Goal: Information Seeking & Learning: Find specific fact

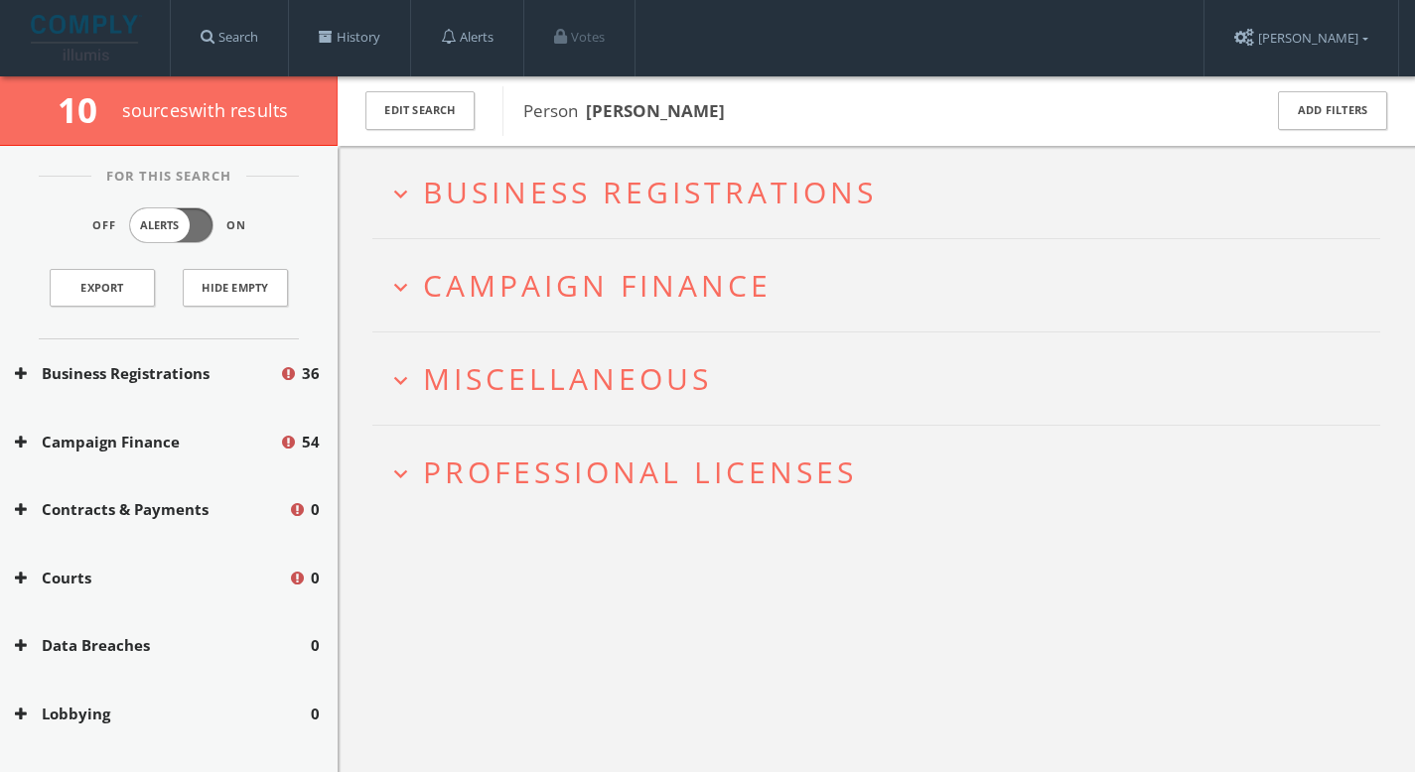
click at [785, 186] on span "Business Registrations" at bounding box center [650, 192] width 454 height 41
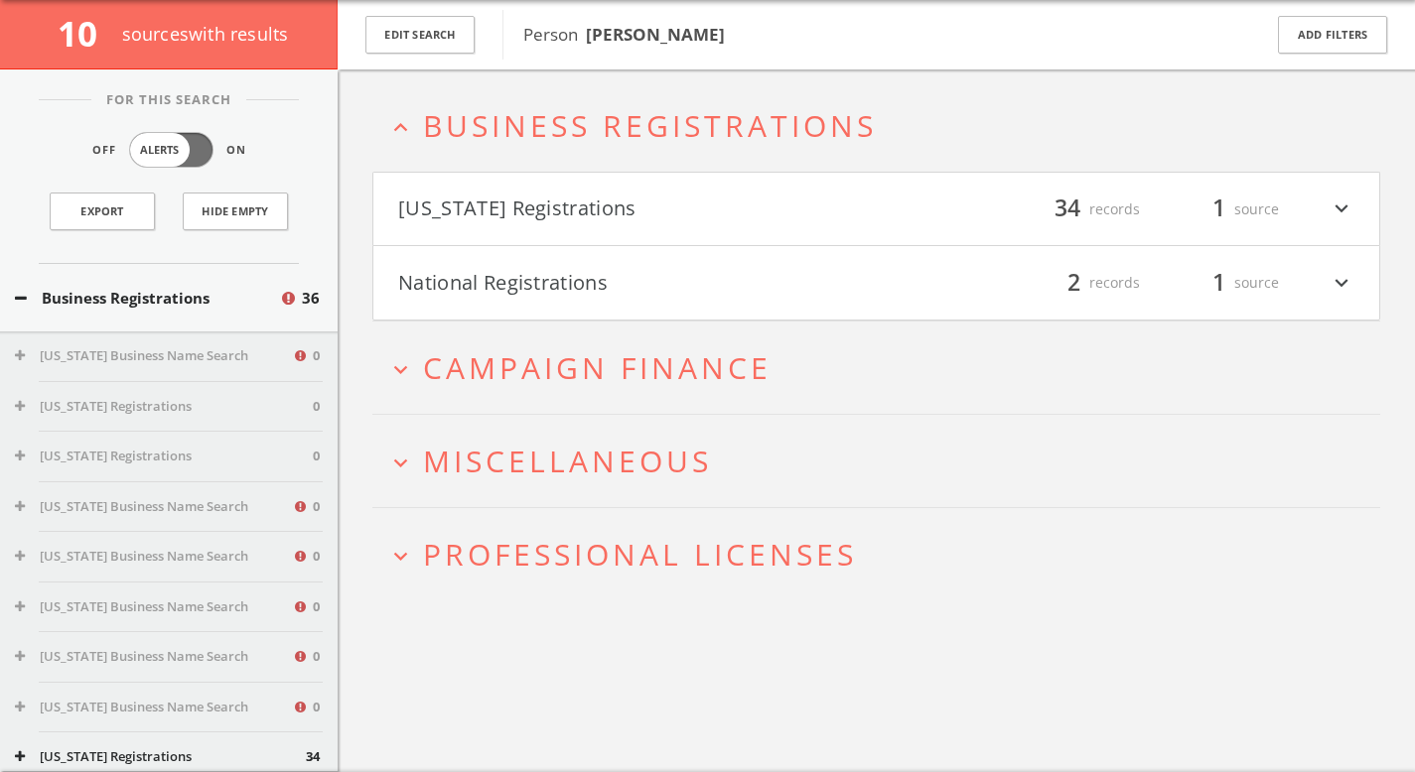
click at [743, 285] on button "National Registrations" at bounding box center [637, 283] width 479 height 34
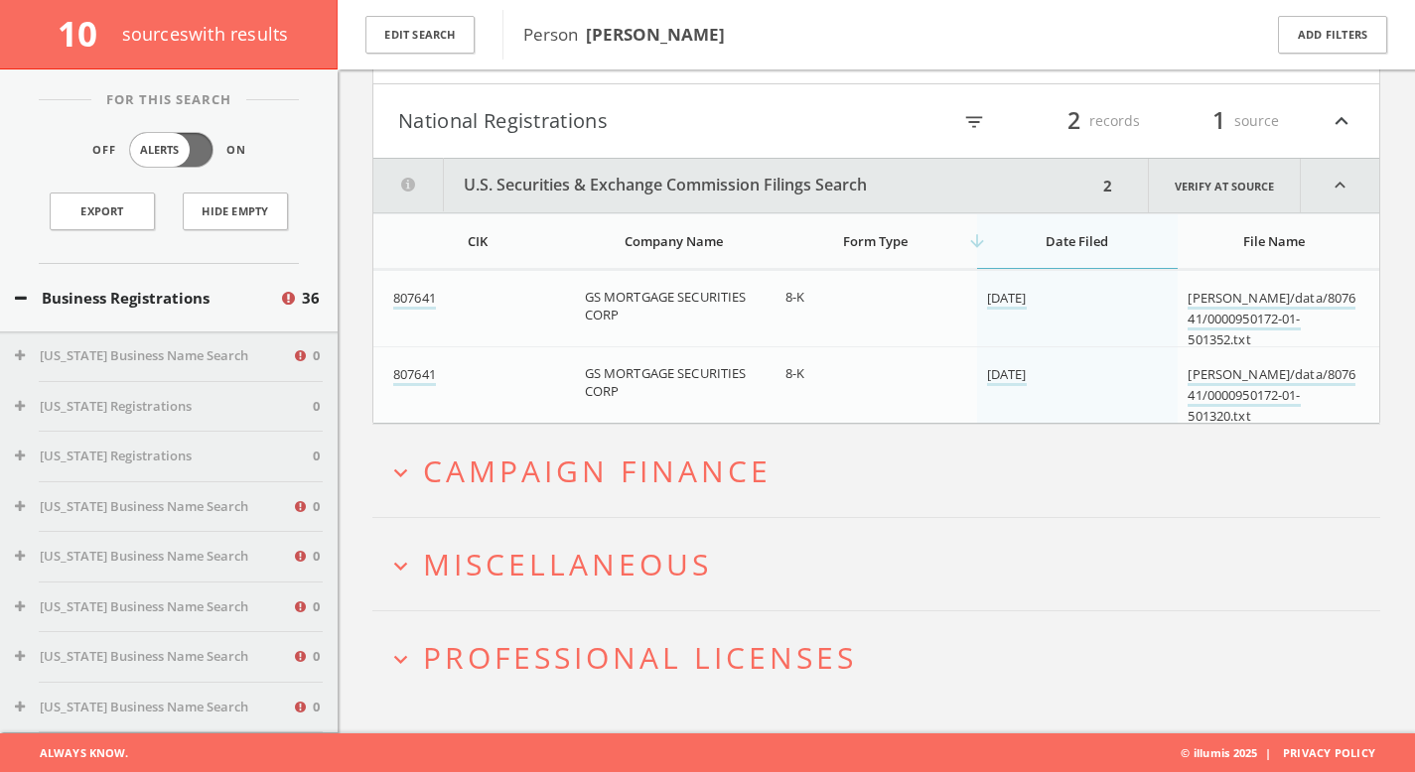
click at [744, 452] on span "Campaign Finance" at bounding box center [597, 471] width 348 height 41
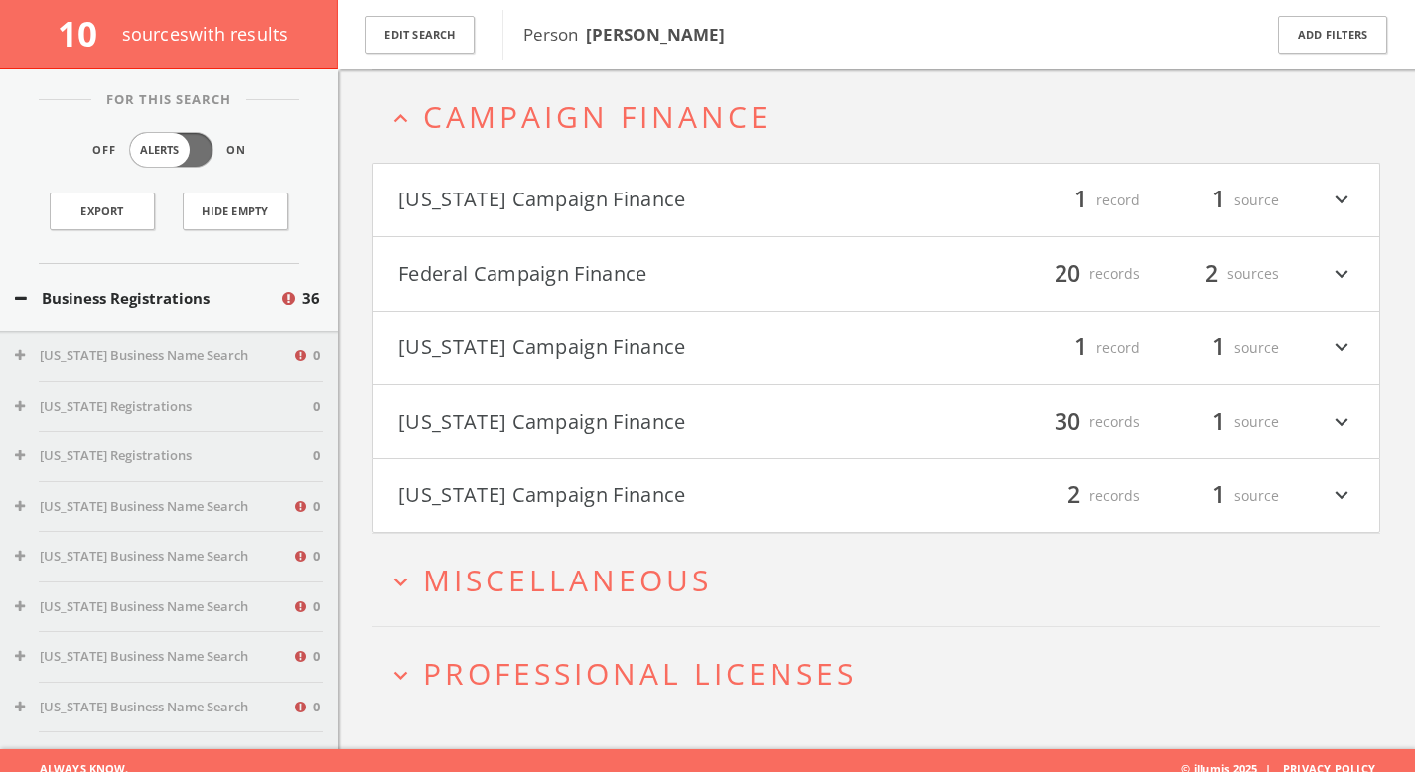
click at [745, 287] on button "Federal Campaign Finance" at bounding box center [637, 274] width 479 height 34
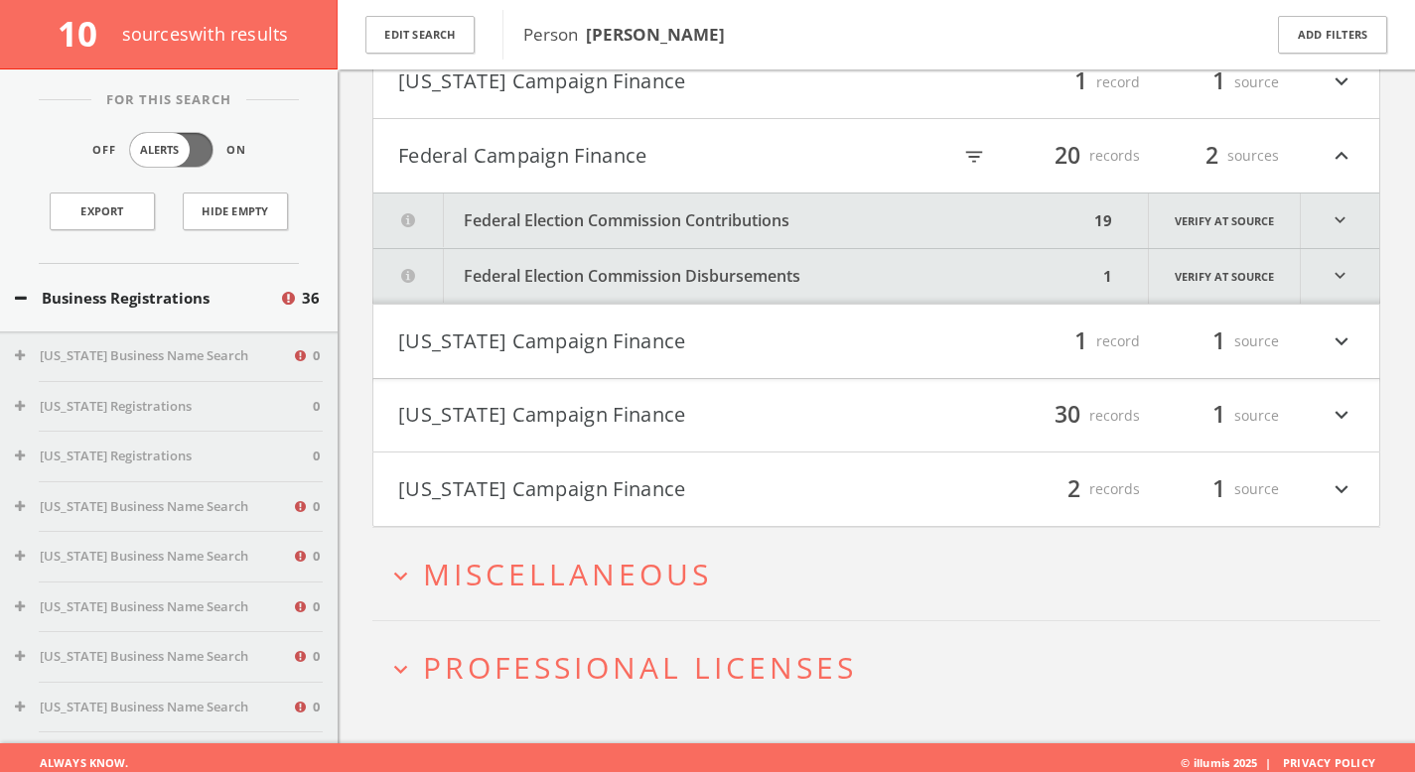
scroll to position [721, 0]
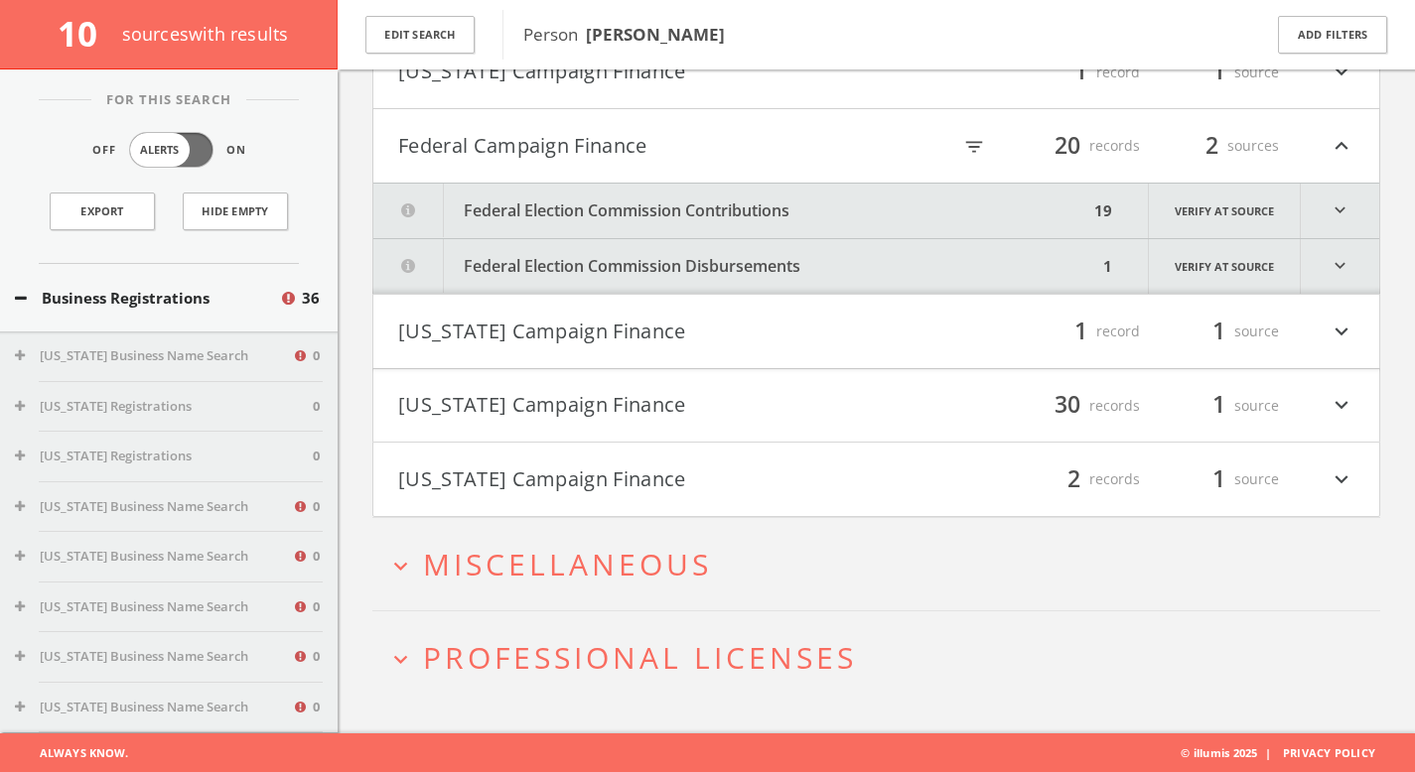
click at [697, 422] on h4 "[US_STATE] Campaign Finance filter_list 30 records 1 source expand_more" at bounding box center [876, 405] width 1006 height 73
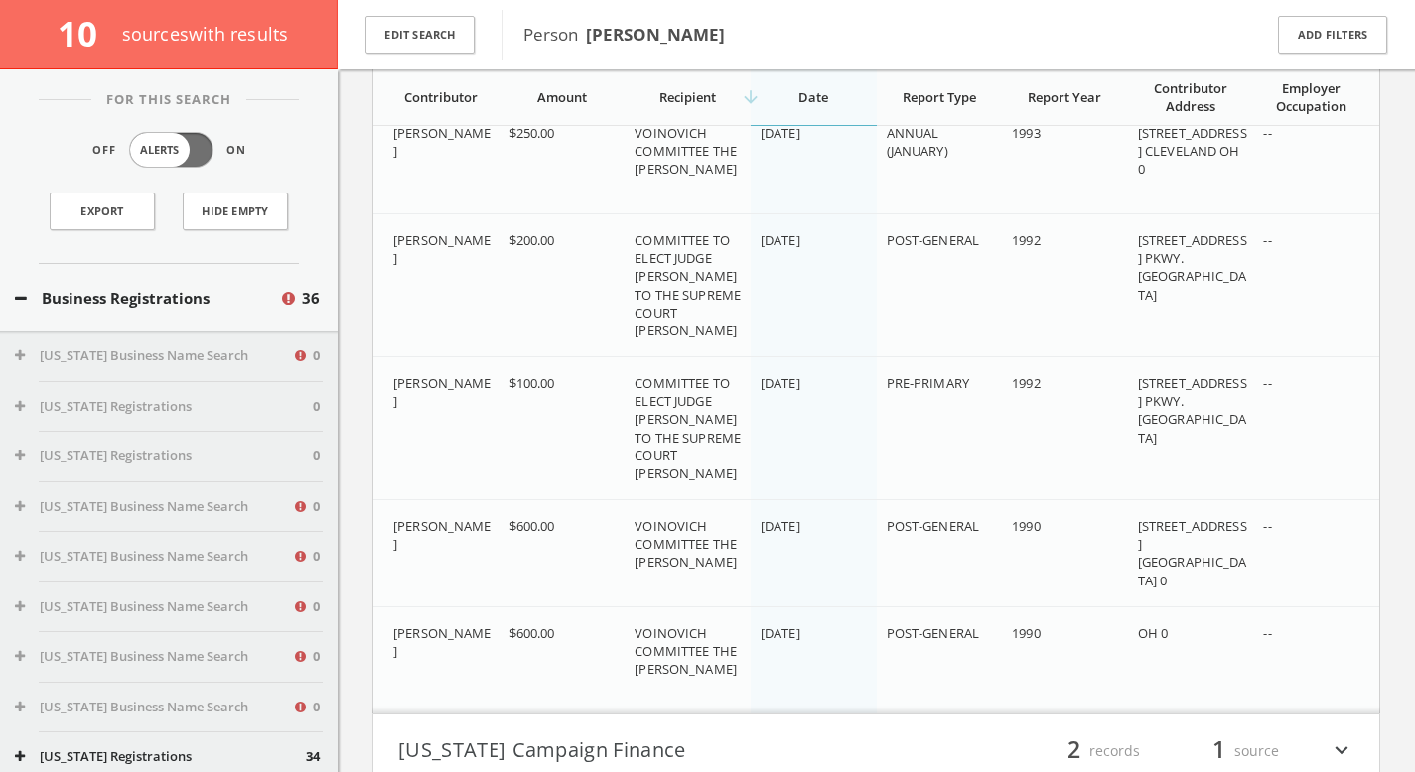
scroll to position [3982, 0]
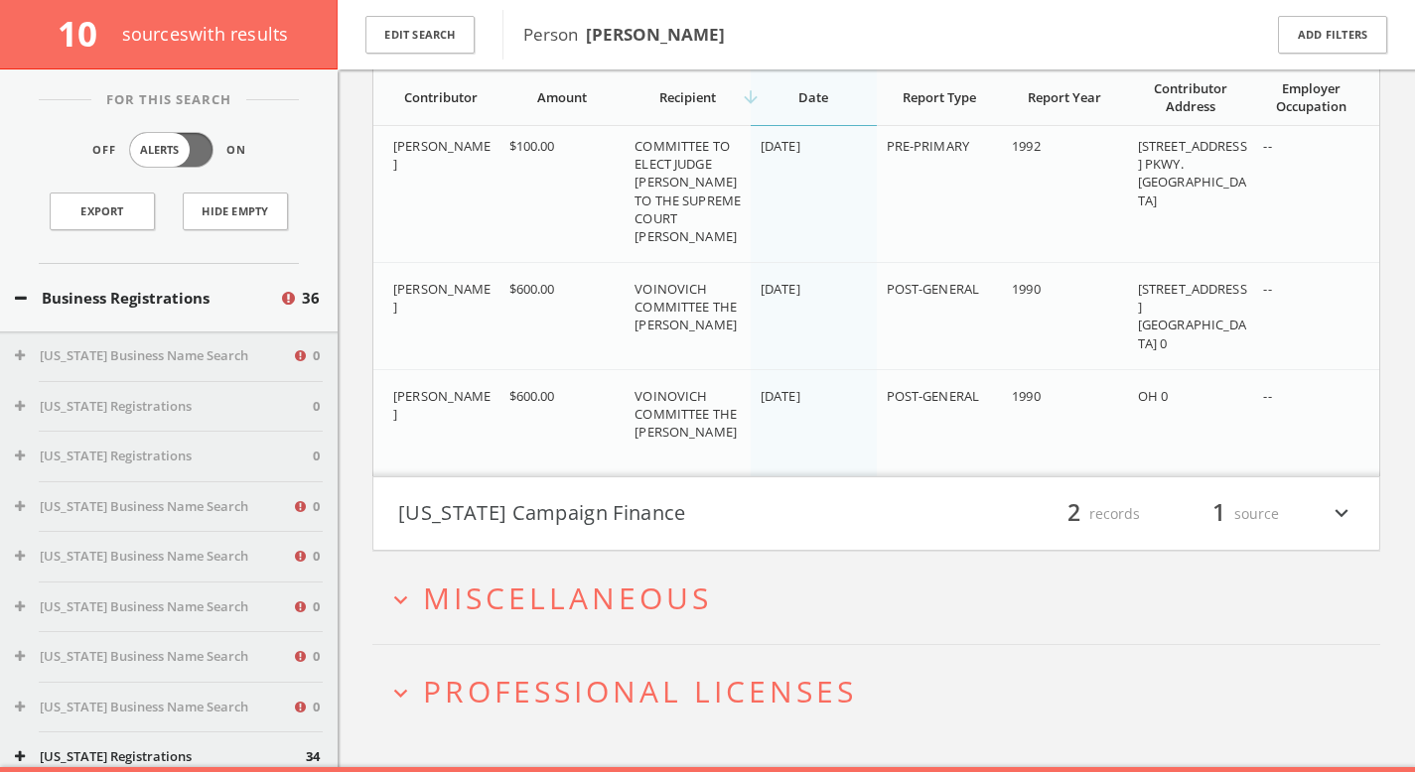
click at [722, 608] on button "expand_more Miscellaneous" at bounding box center [883, 598] width 993 height 33
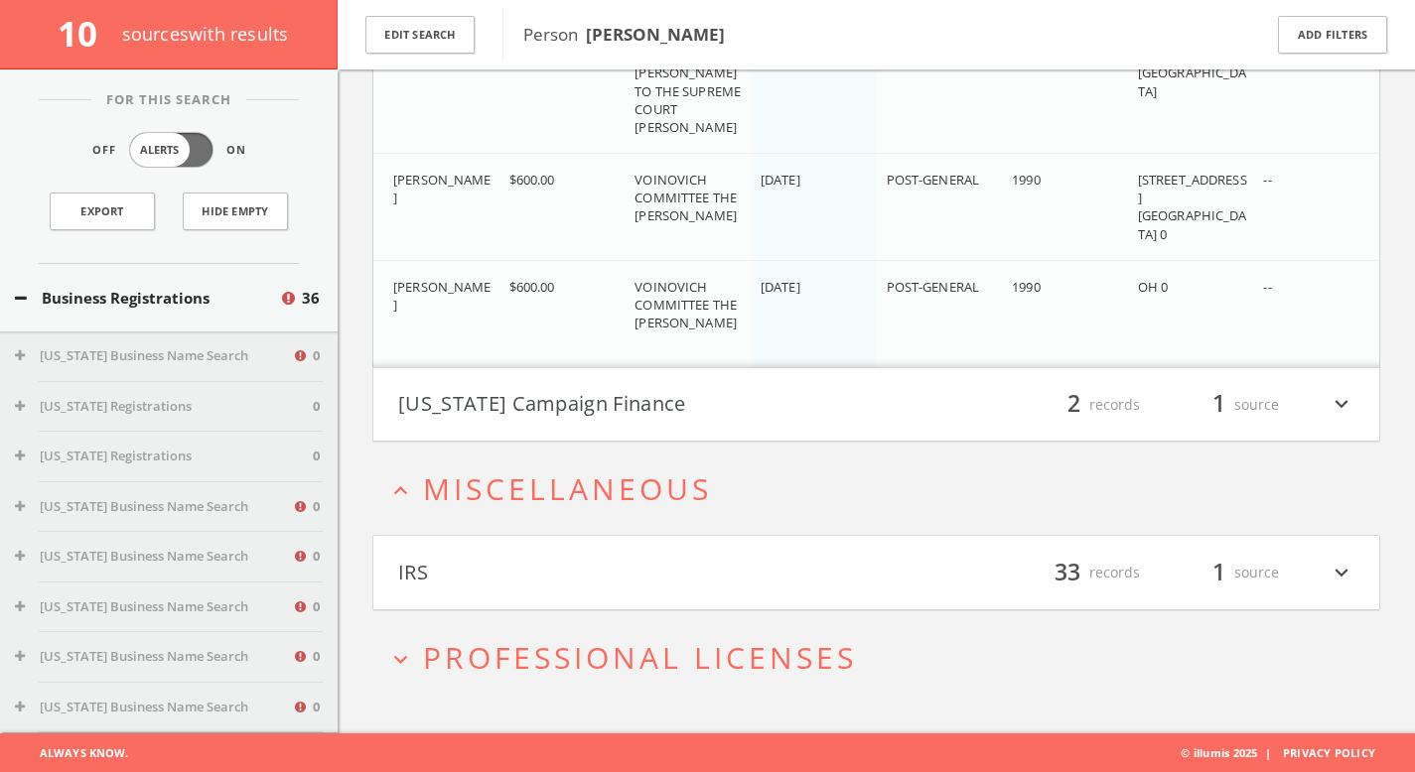
click at [725, 577] on button "IRS" at bounding box center [637, 573] width 479 height 34
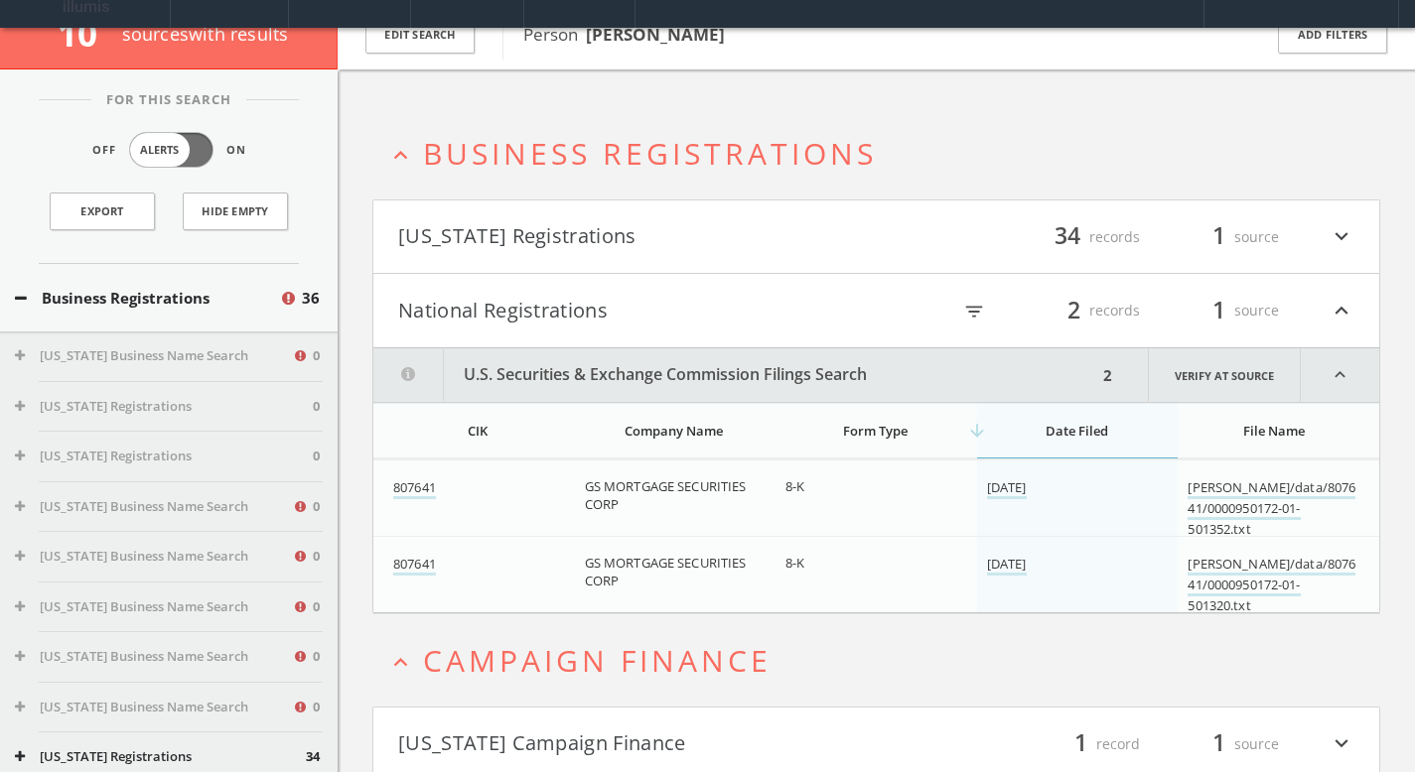
scroll to position [0, 0]
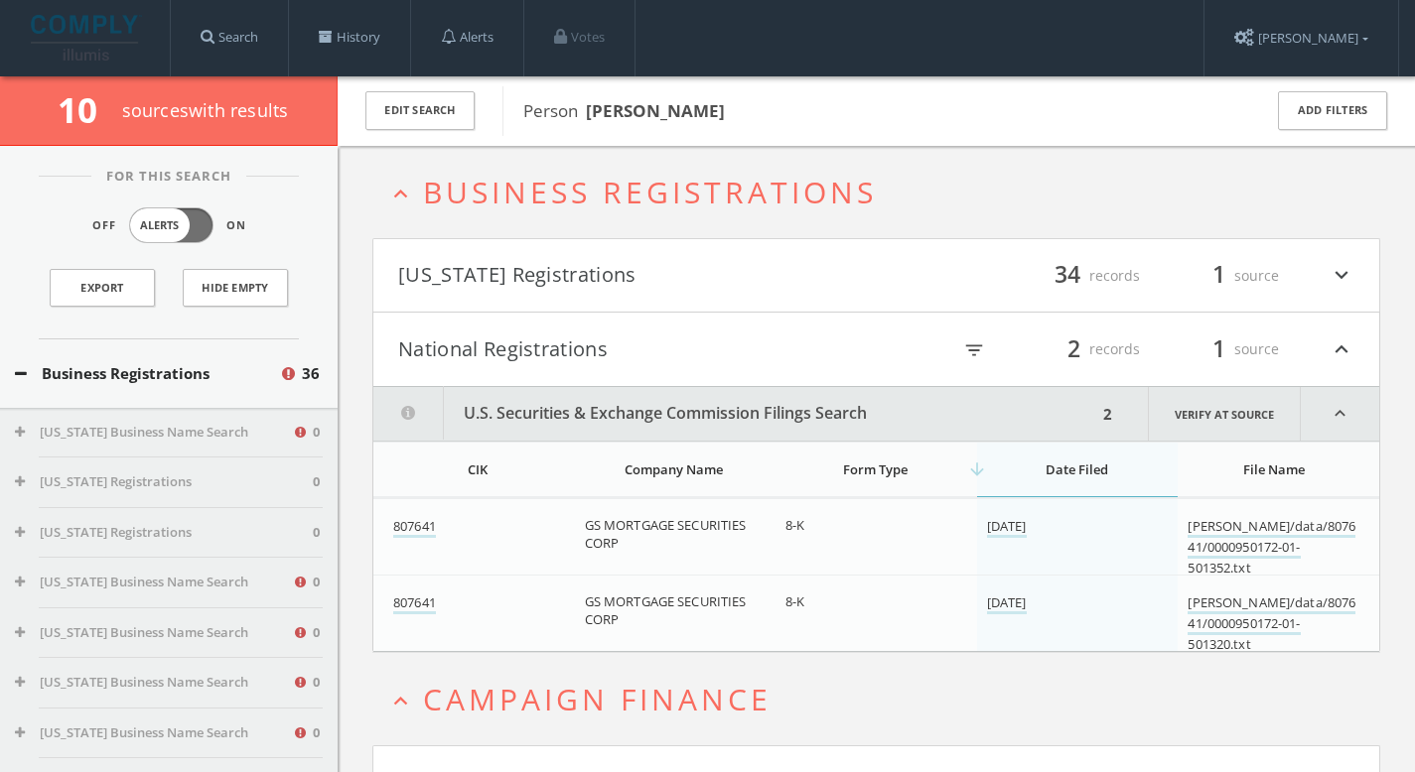
click at [588, 184] on span "Business Registrations" at bounding box center [650, 192] width 454 height 41
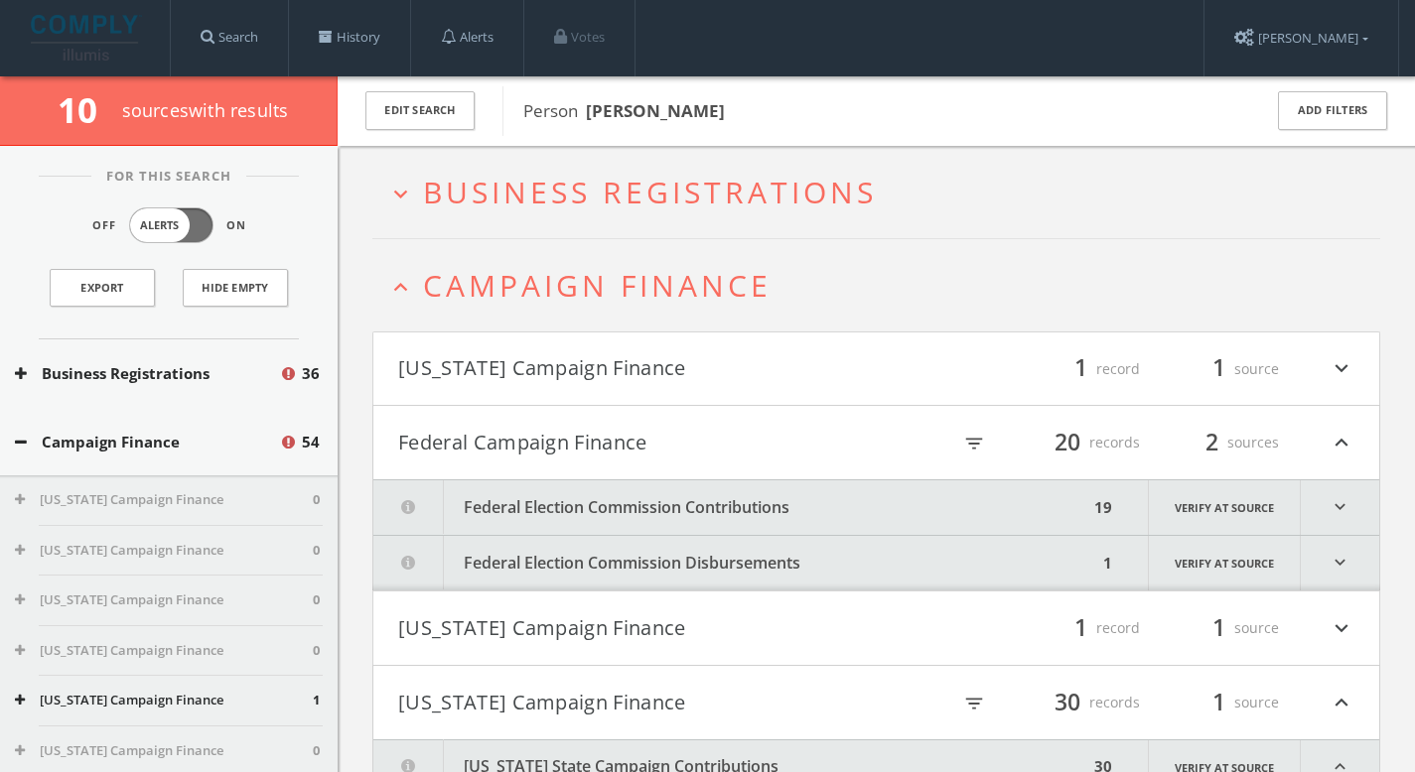
click at [585, 347] on h4 "[US_STATE] Campaign Finance filter_list 1 record 1 source expand_more" at bounding box center [876, 369] width 1006 height 73
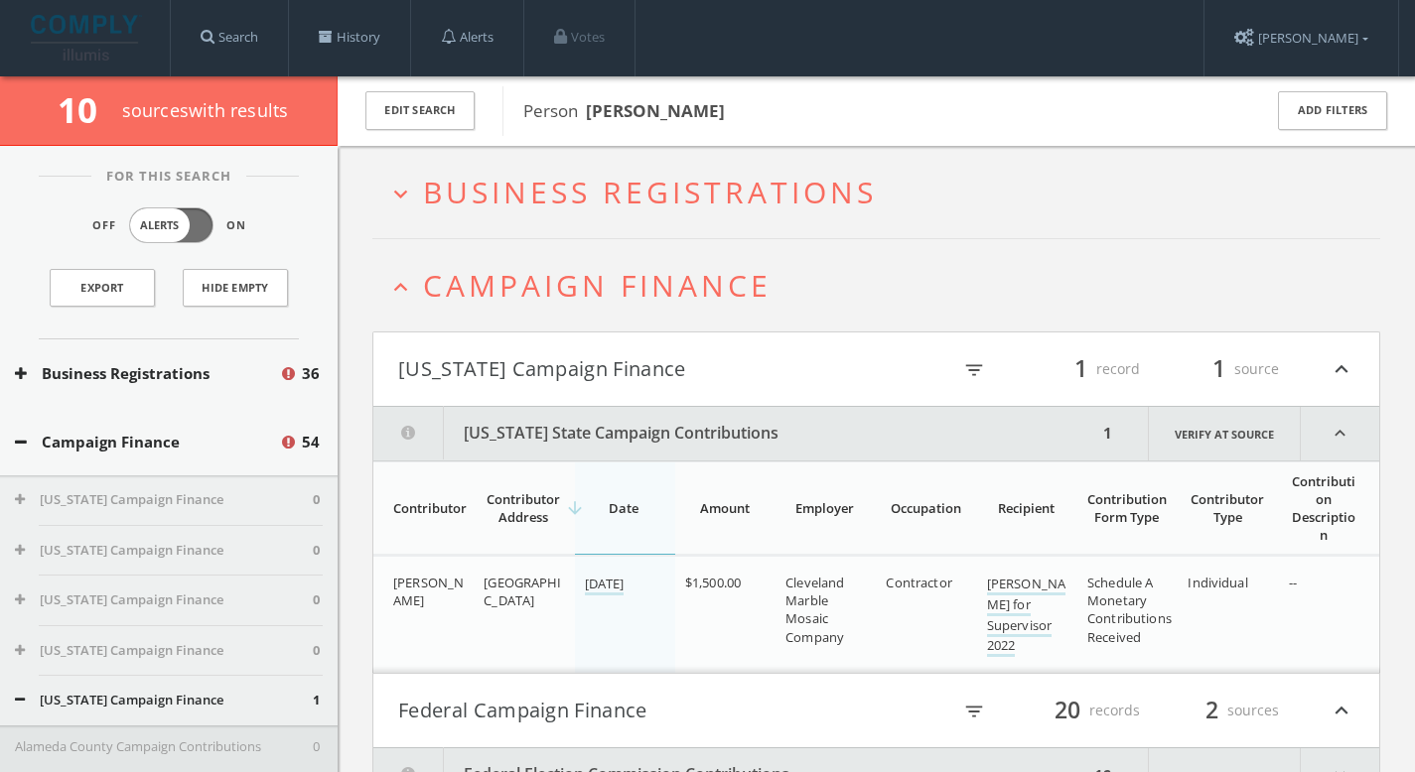
click at [169, 350] on div "Business Registrations 36" at bounding box center [169, 374] width 338 height 69
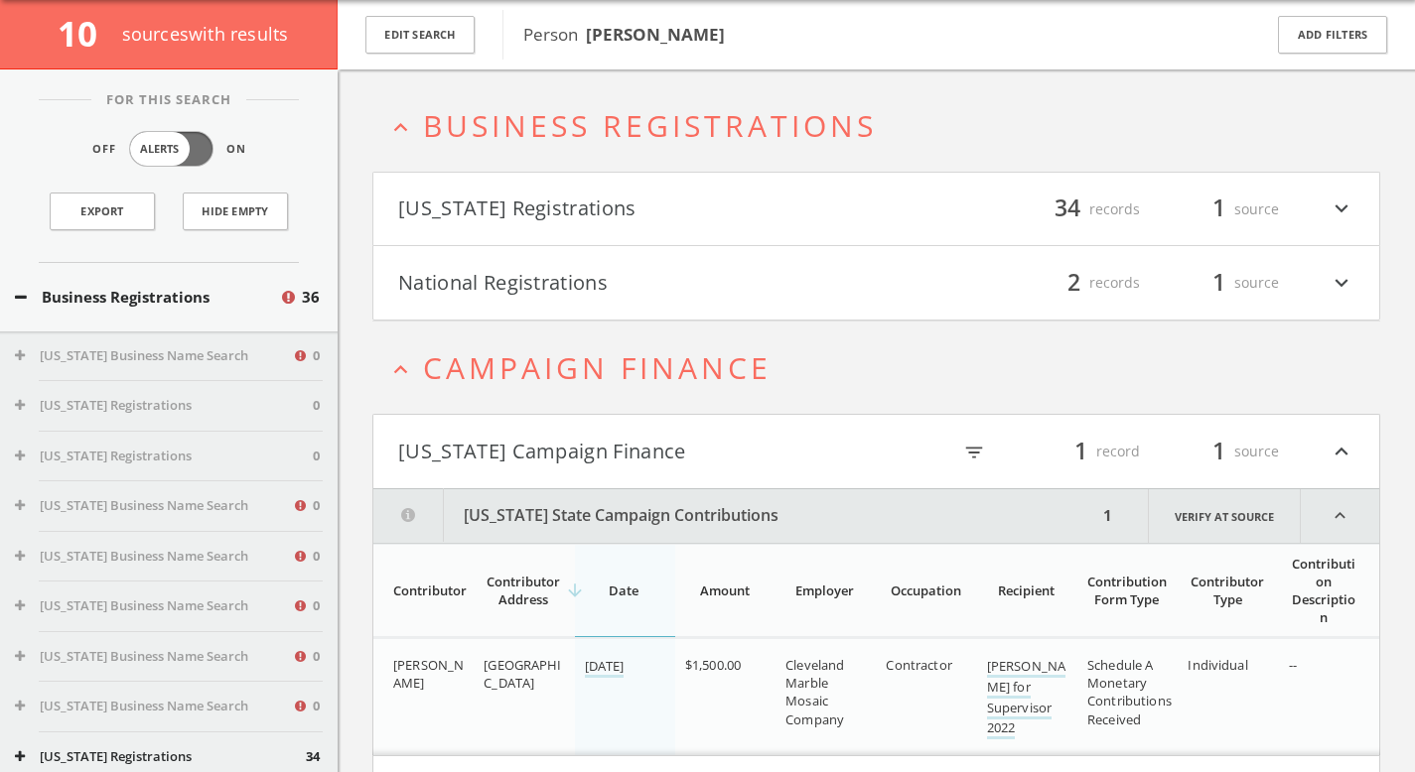
click at [579, 307] on h4 "National Registrations filter_list 2 records 1 source expand_more" at bounding box center [876, 282] width 1006 height 73
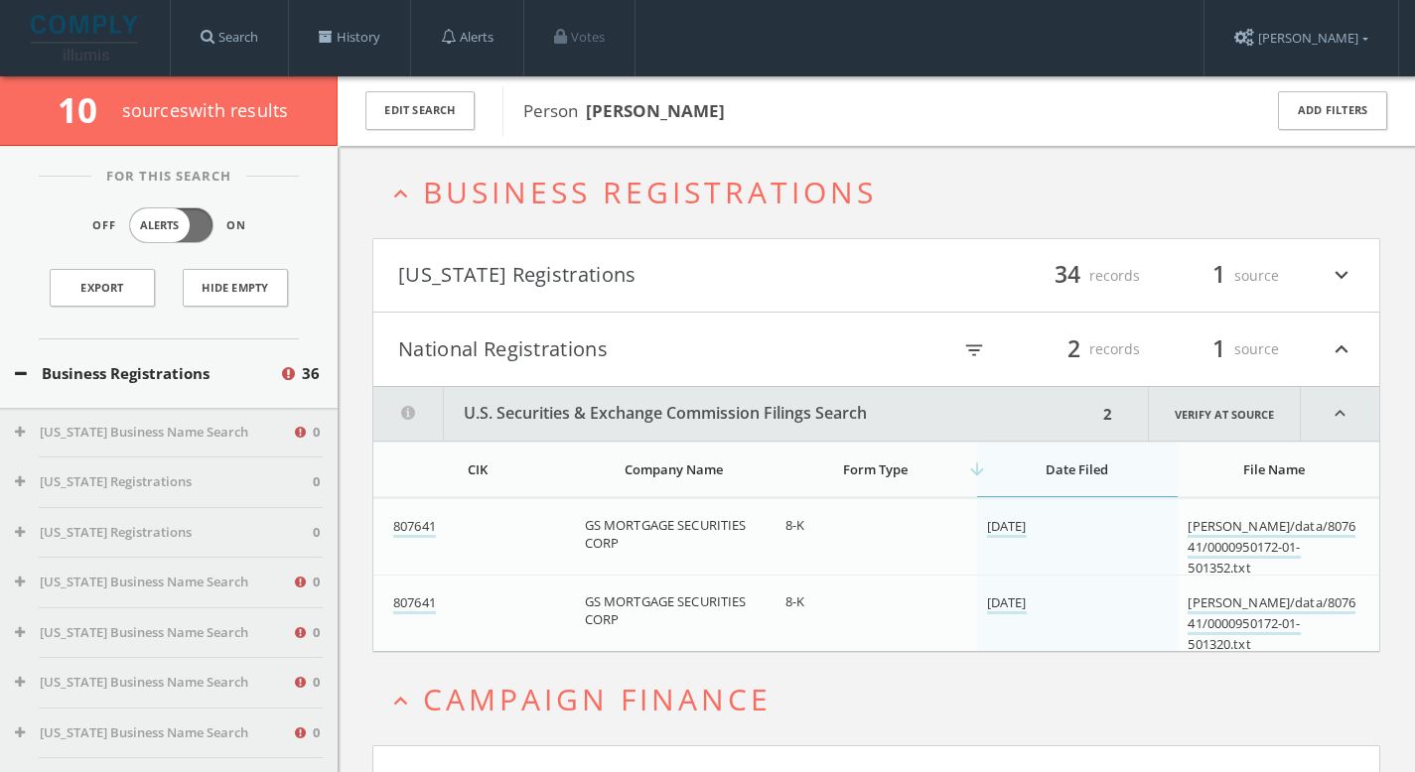
click at [564, 184] on span "Business Registrations" at bounding box center [650, 192] width 454 height 41
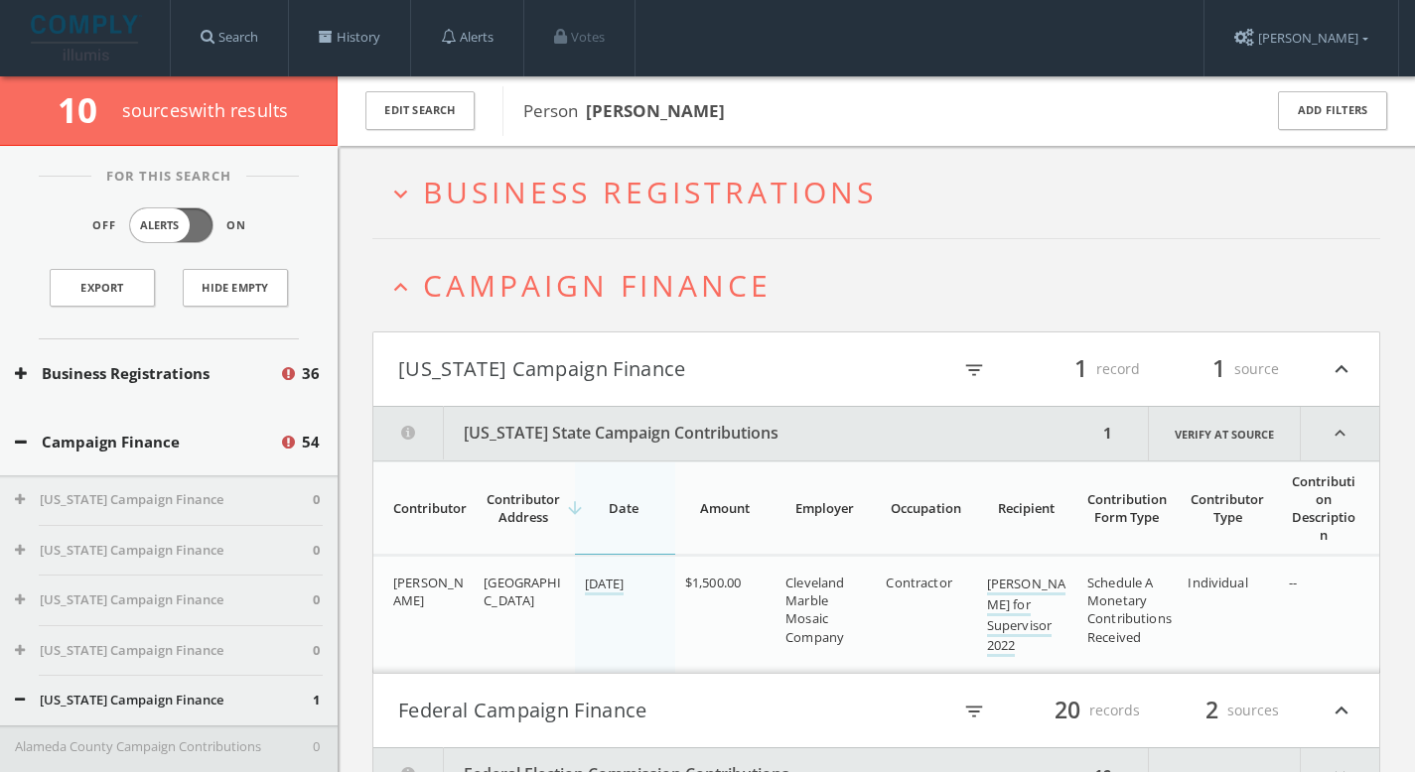
click at [655, 204] on span "Business Registrations" at bounding box center [650, 192] width 454 height 41
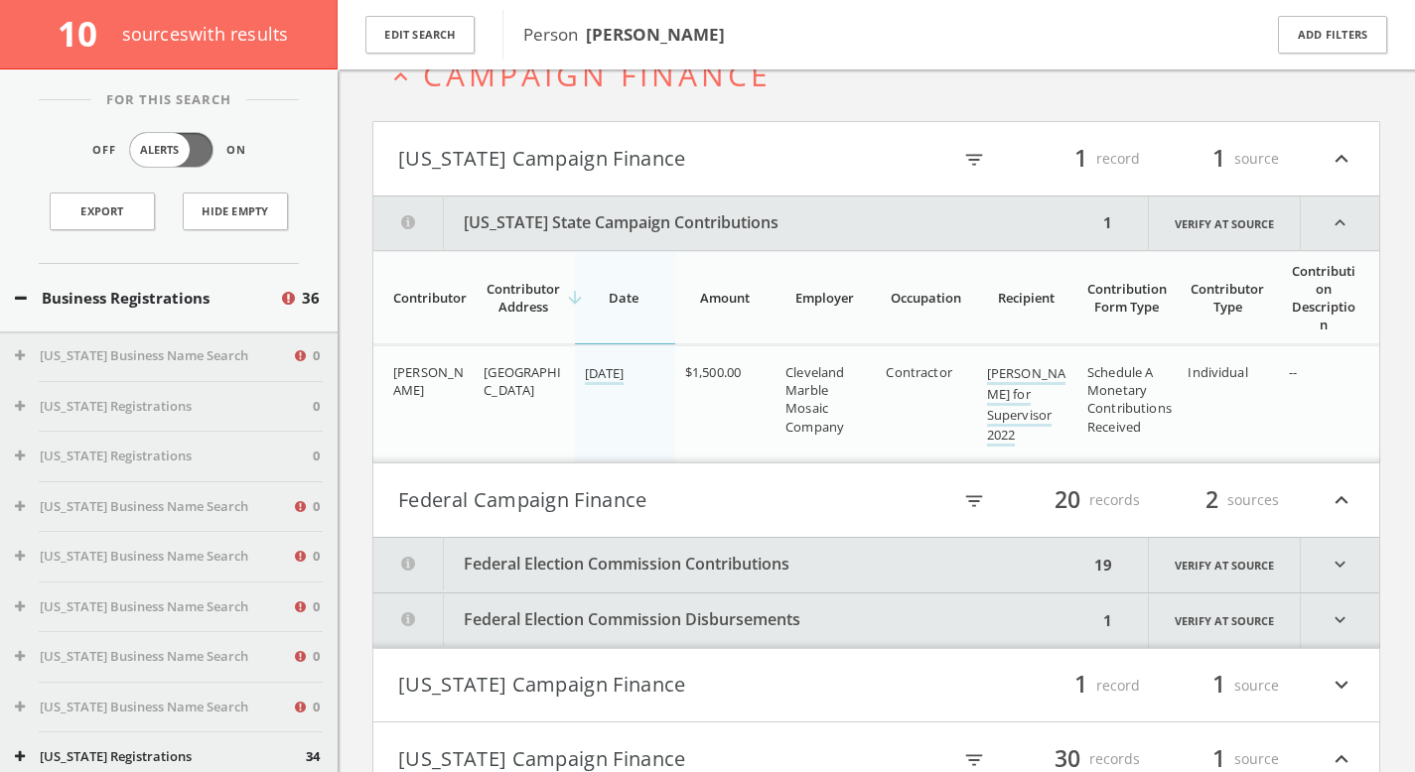
click at [658, 556] on button "Federal Election Commission Contributions" at bounding box center [730, 565] width 715 height 55
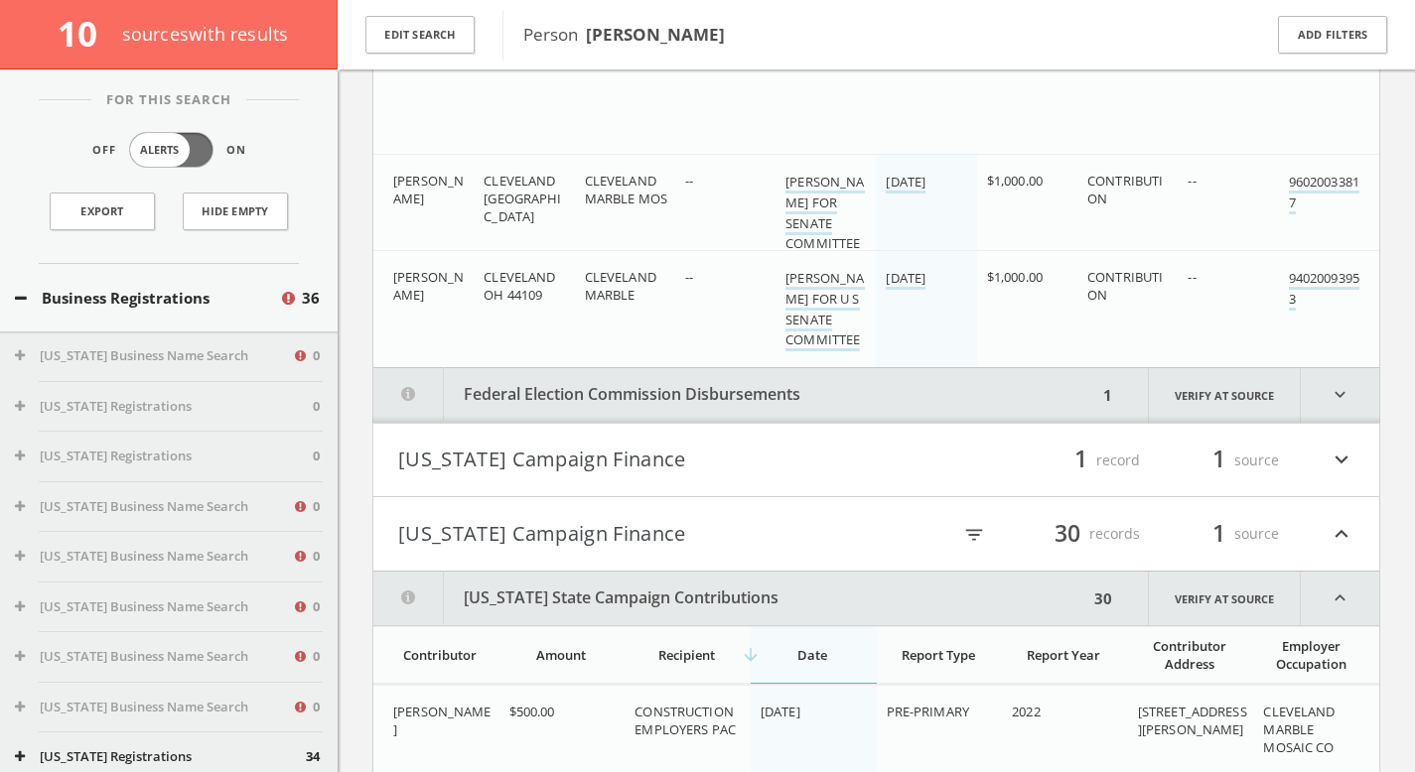
scroll to position [3429, 0]
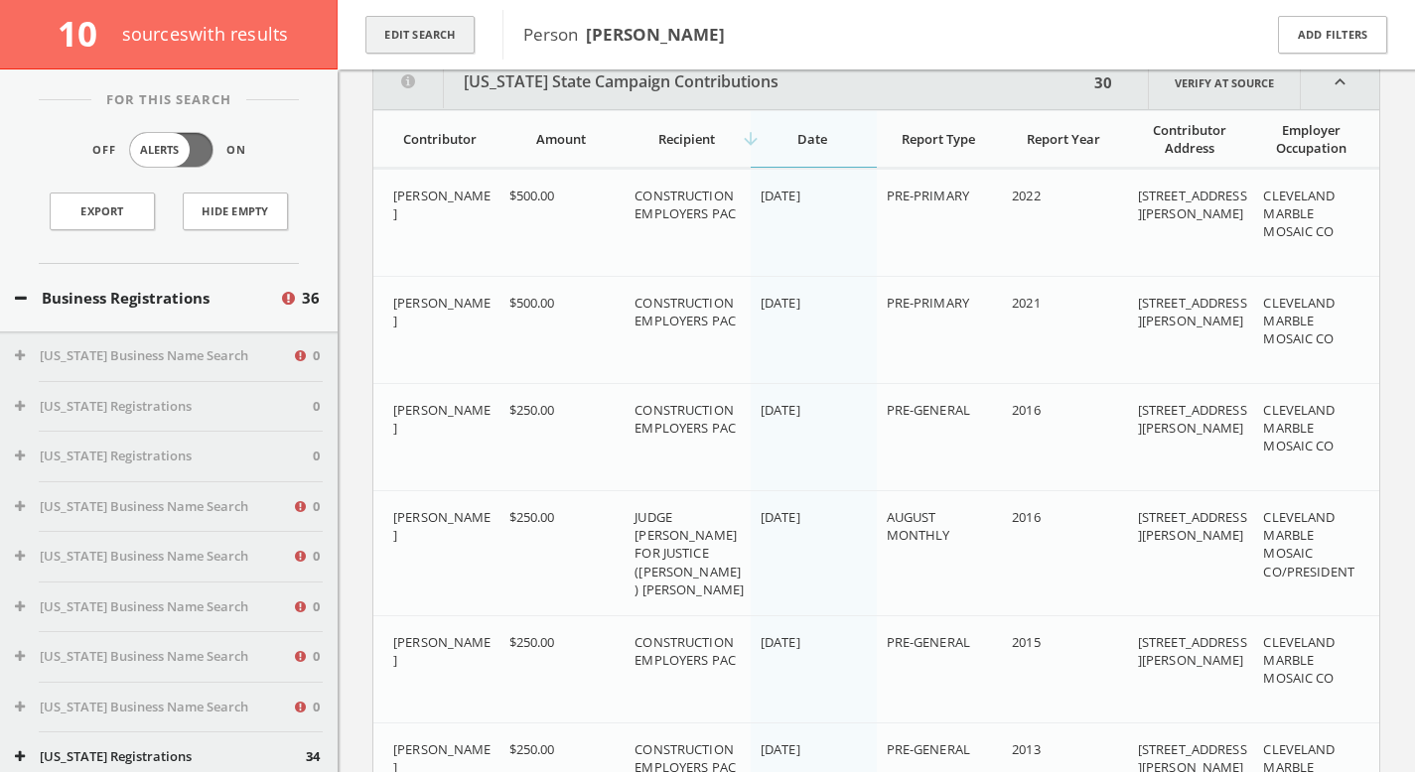
click at [428, 38] on button "Edit Search" at bounding box center [419, 35] width 109 height 39
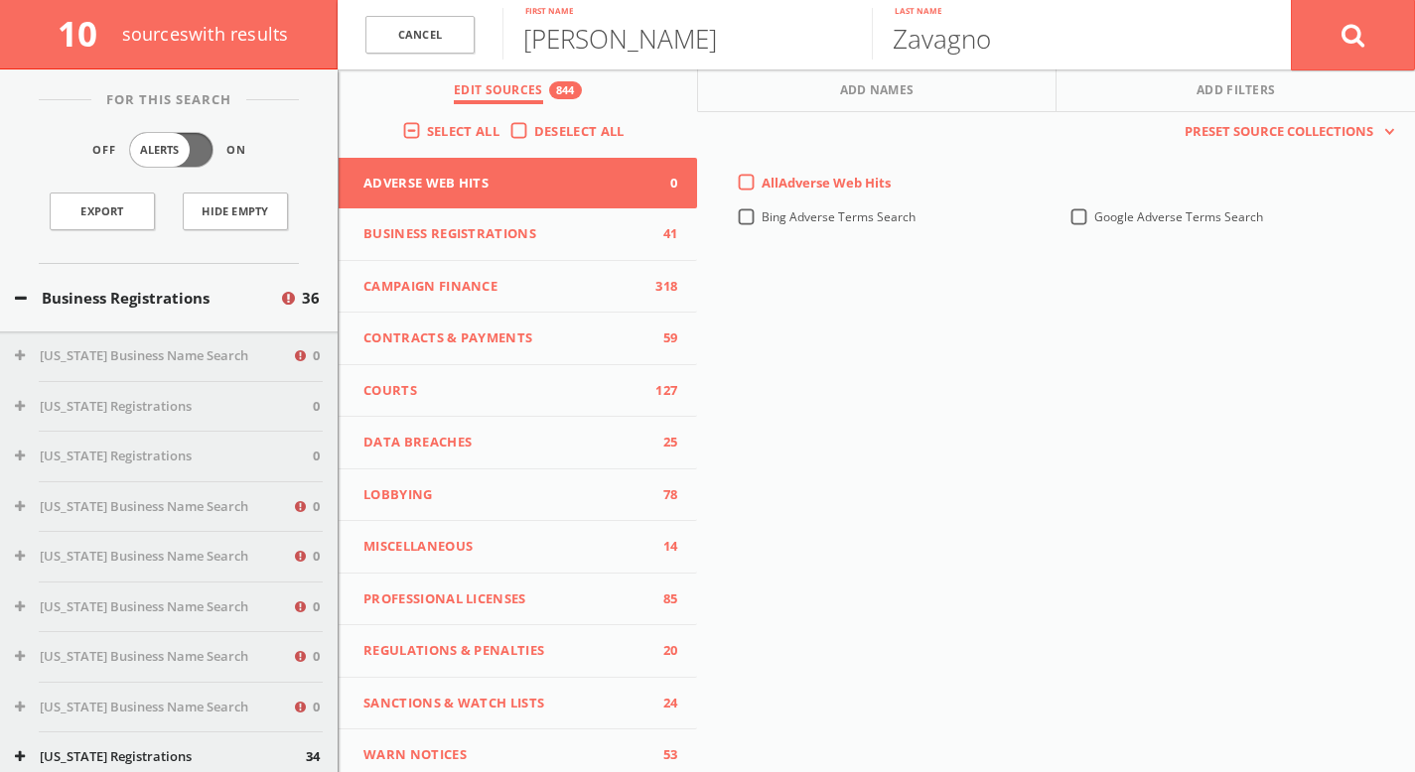
scroll to position [0, 0]
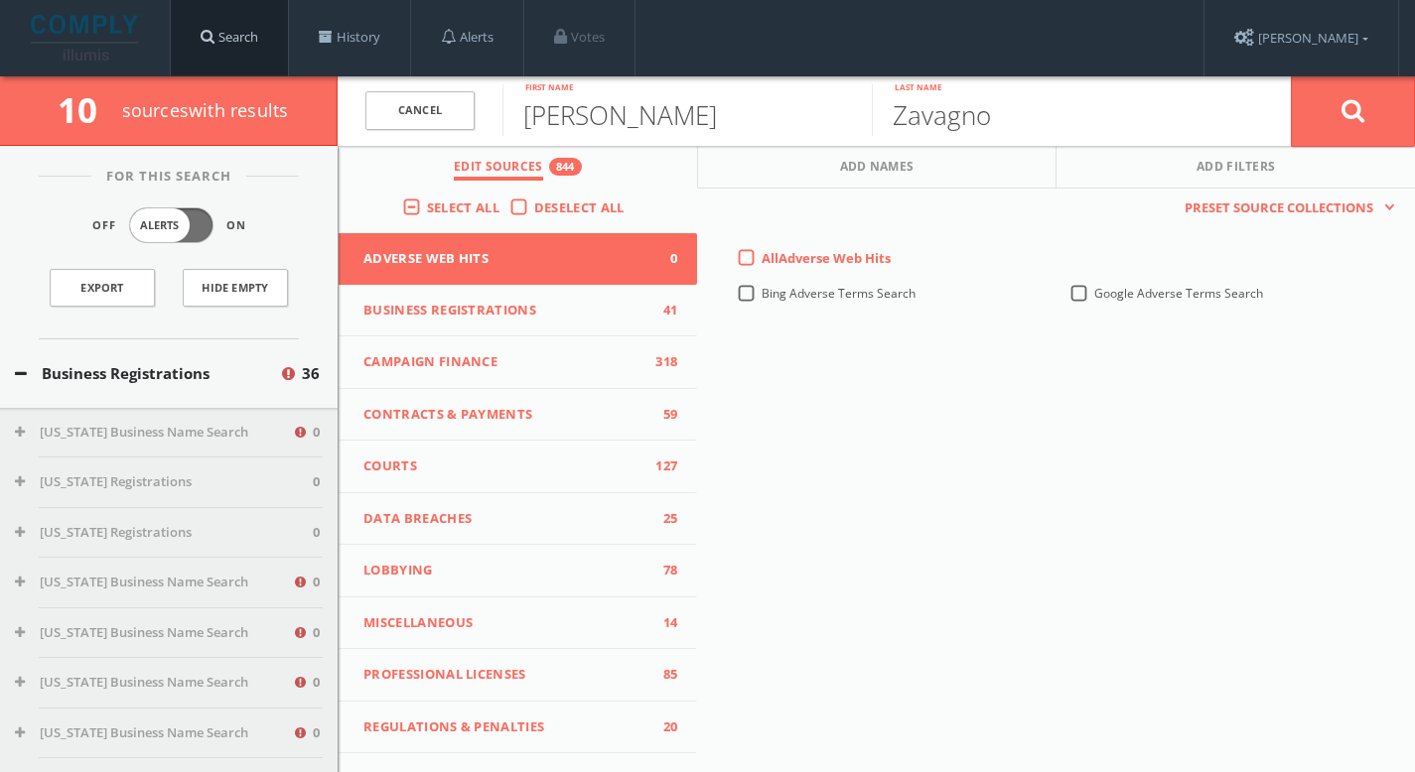
click at [225, 30] on link "Search" at bounding box center [229, 37] width 117 height 75
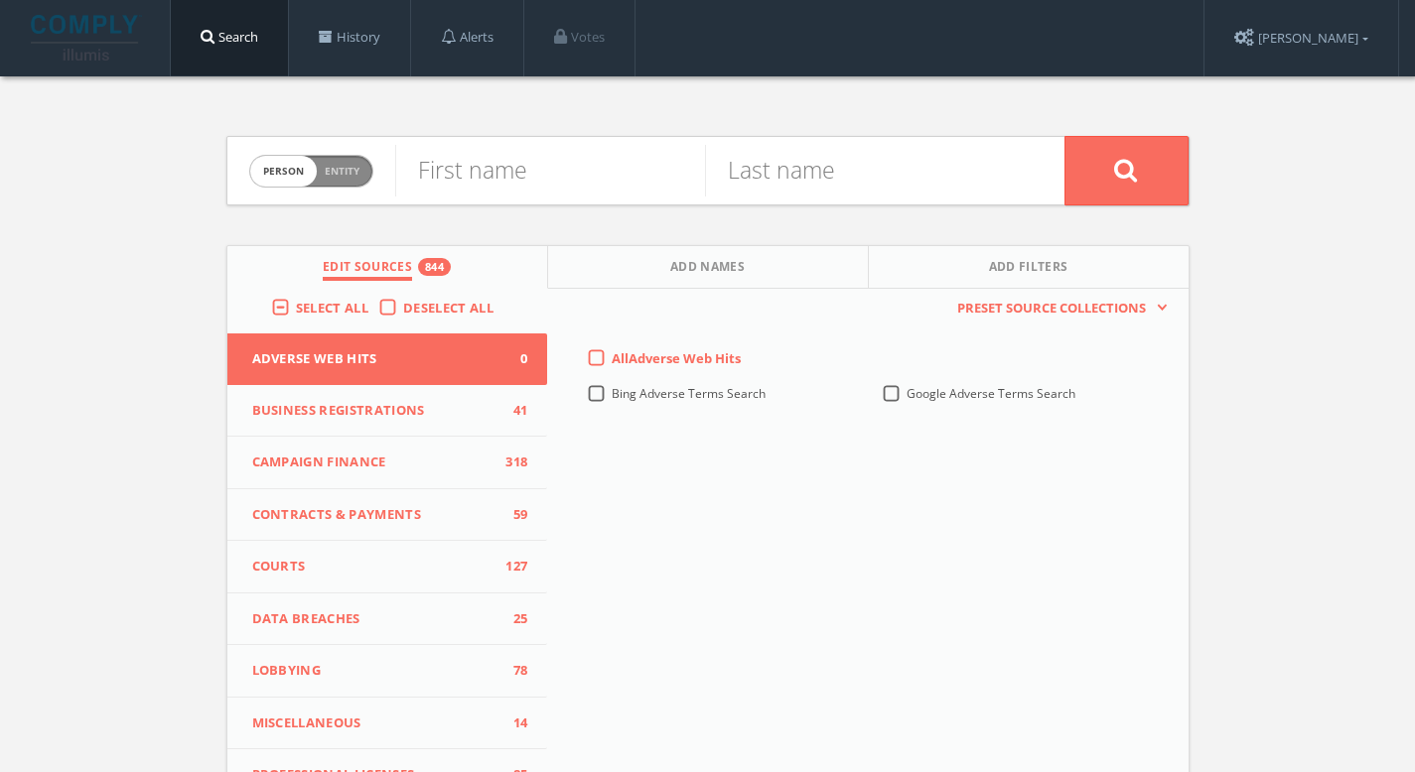
click at [366, 180] on span "Person Entity" at bounding box center [311, 171] width 122 height 31
checkbox input "true"
click at [474, 183] on input "text" at bounding box center [729, 171] width 669 height 52
paste input "Cleveland Marble Mosaic Co"
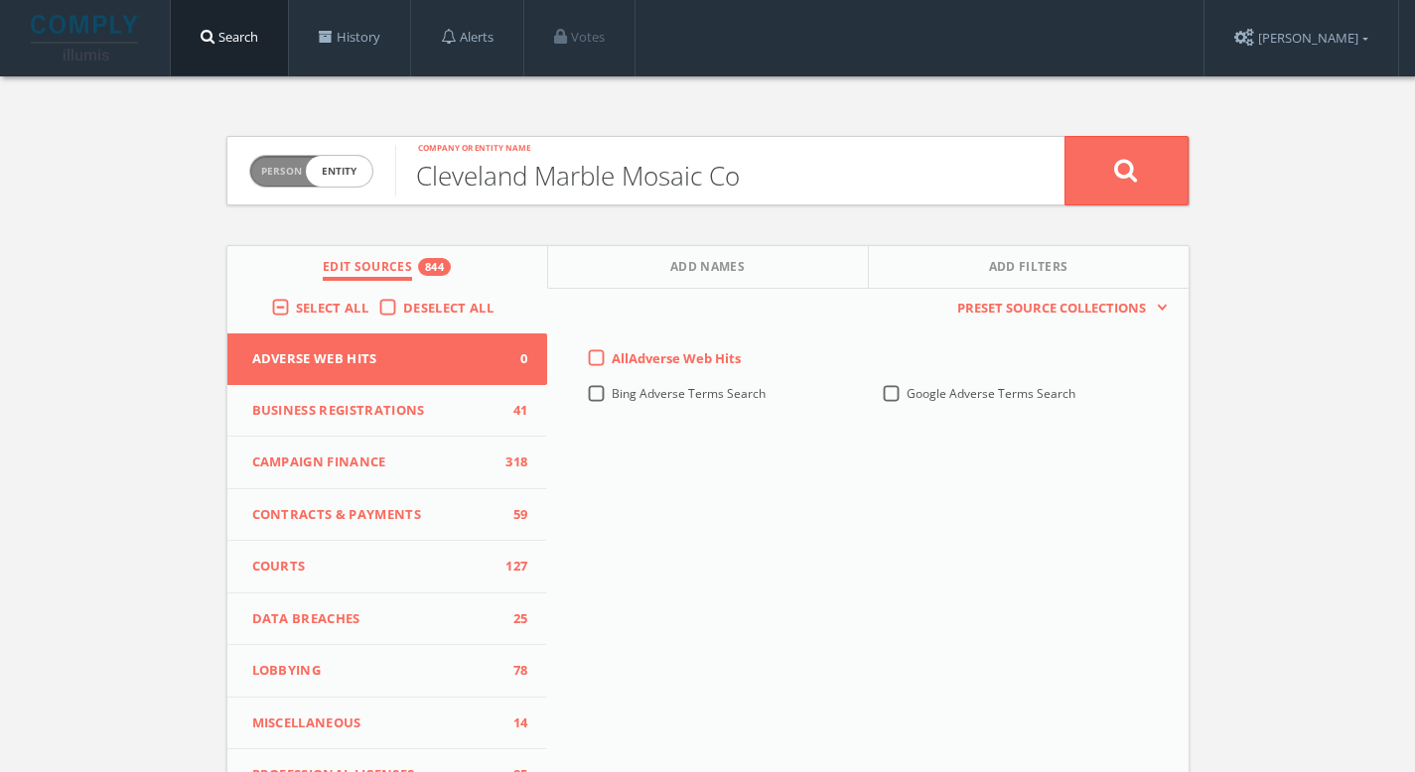
click at [790, 182] on input "Cleveland Marble Mosaic Co" at bounding box center [729, 171] width 669 height 52
type input "Cleveland Marble Mosaic"
click at [1106, 173] on button at bounding box center [1126, 170] width 124 height 69
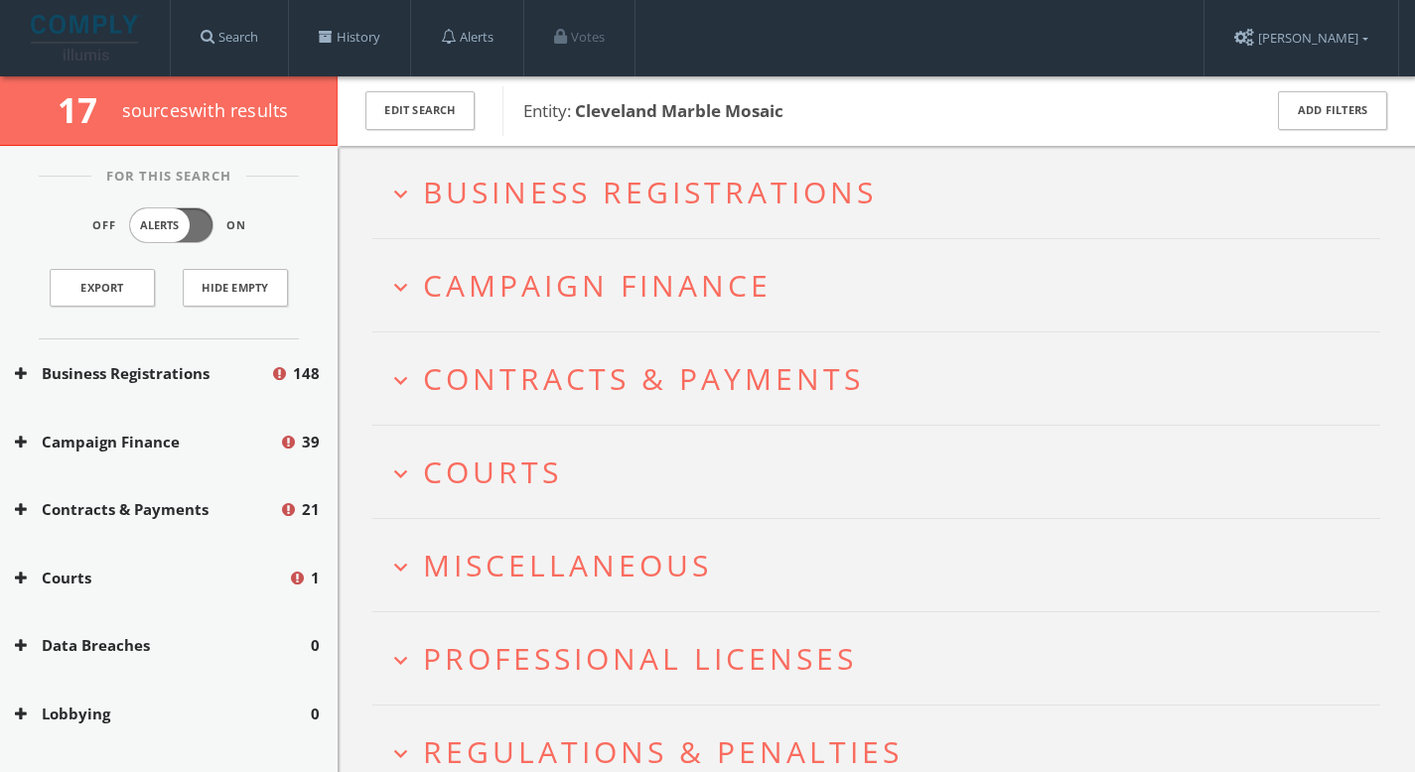
click at [773, 269] on button "expand_more Campaign Finance" at bounding box center [883, 285] width 993 height 33
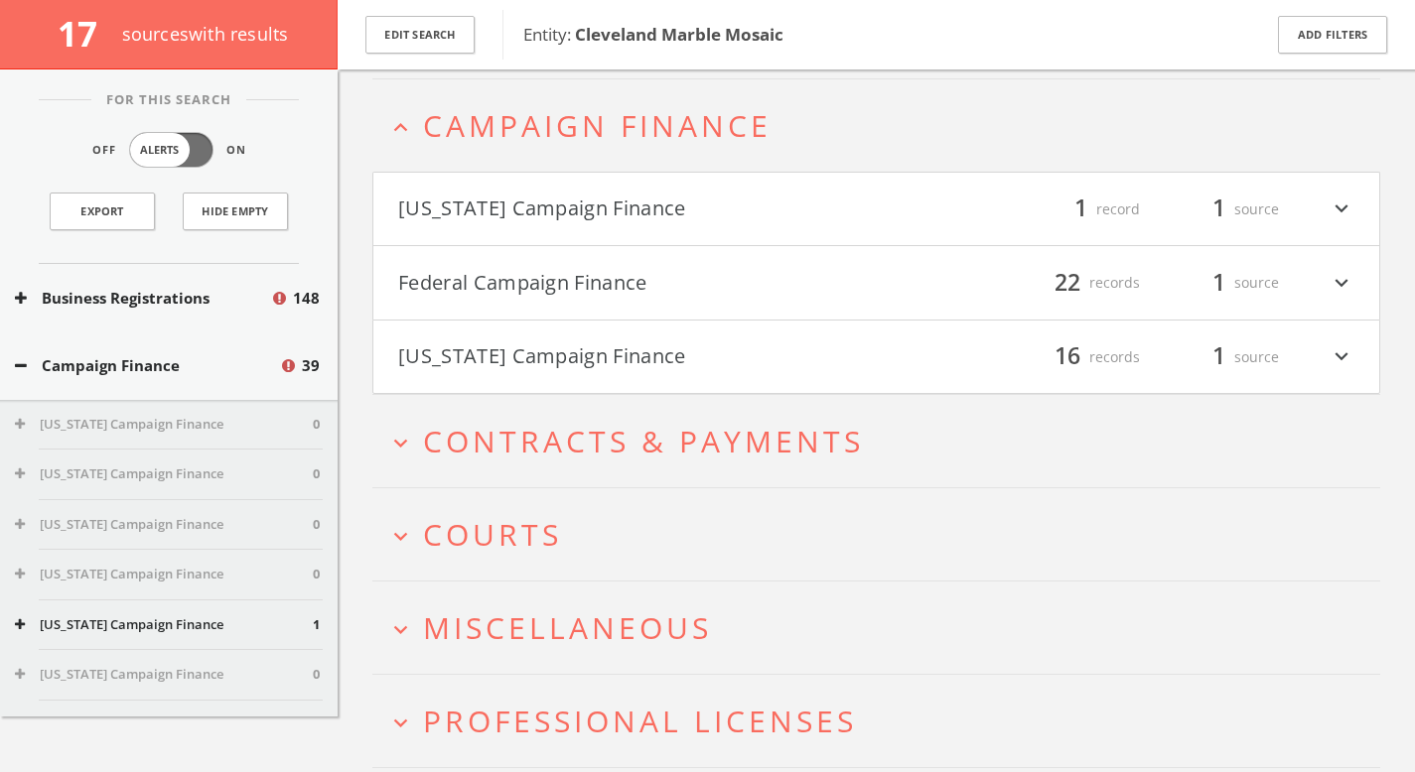
click at [770, 309] on h4 "Federal Campaign Finance filter_list 22 records 1 source expand_more" at bounding box center [876, 282] width 1006 height 73
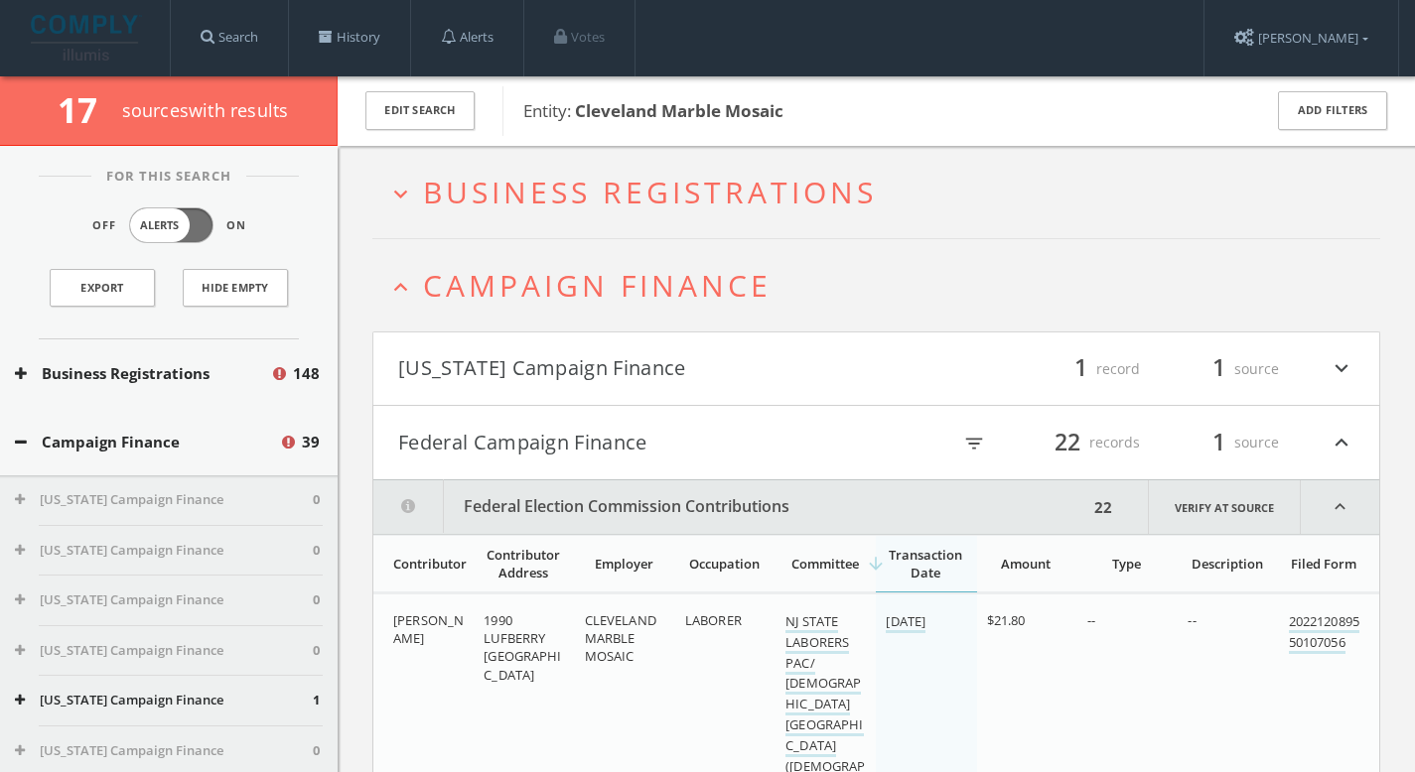
click at [628, 369] on button "[US_STATE] Campaign Finance" at bounding box center [637, 369] width 479 height 34
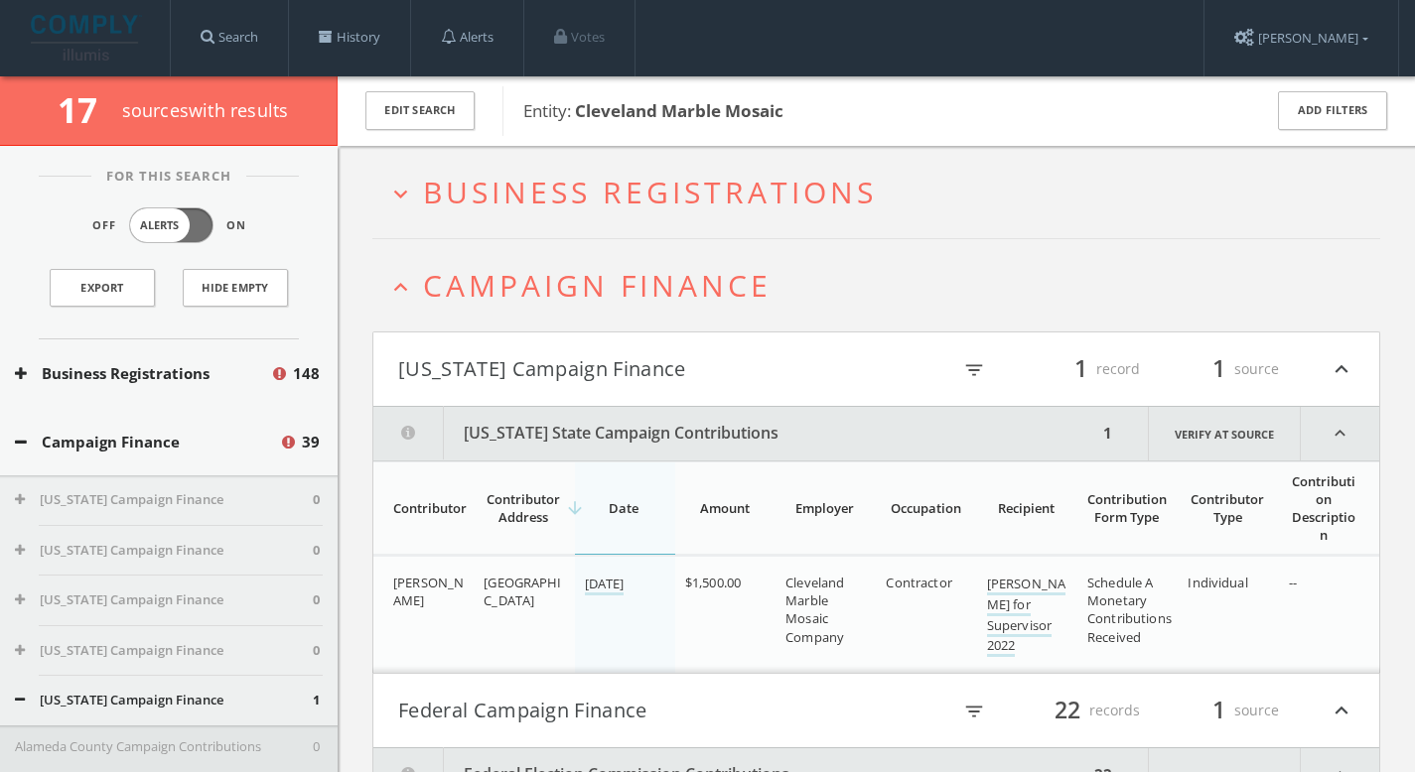
click at [633, 298] on span "Campaign Finance" at bounding box center [597, 285] width 348 height 41
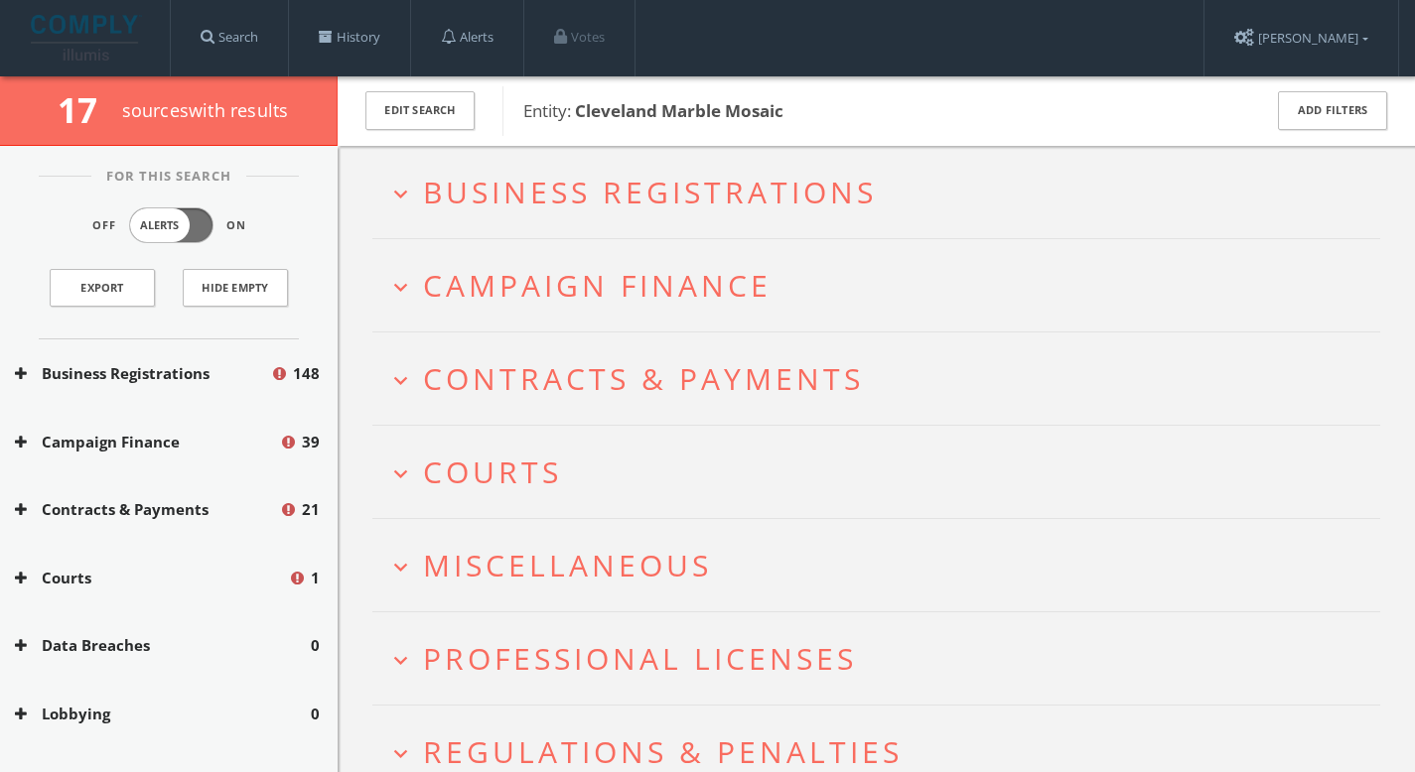
click at [657, 484] on button "expand_more Courts" at bounding box center [883, 472] width 993 height 33
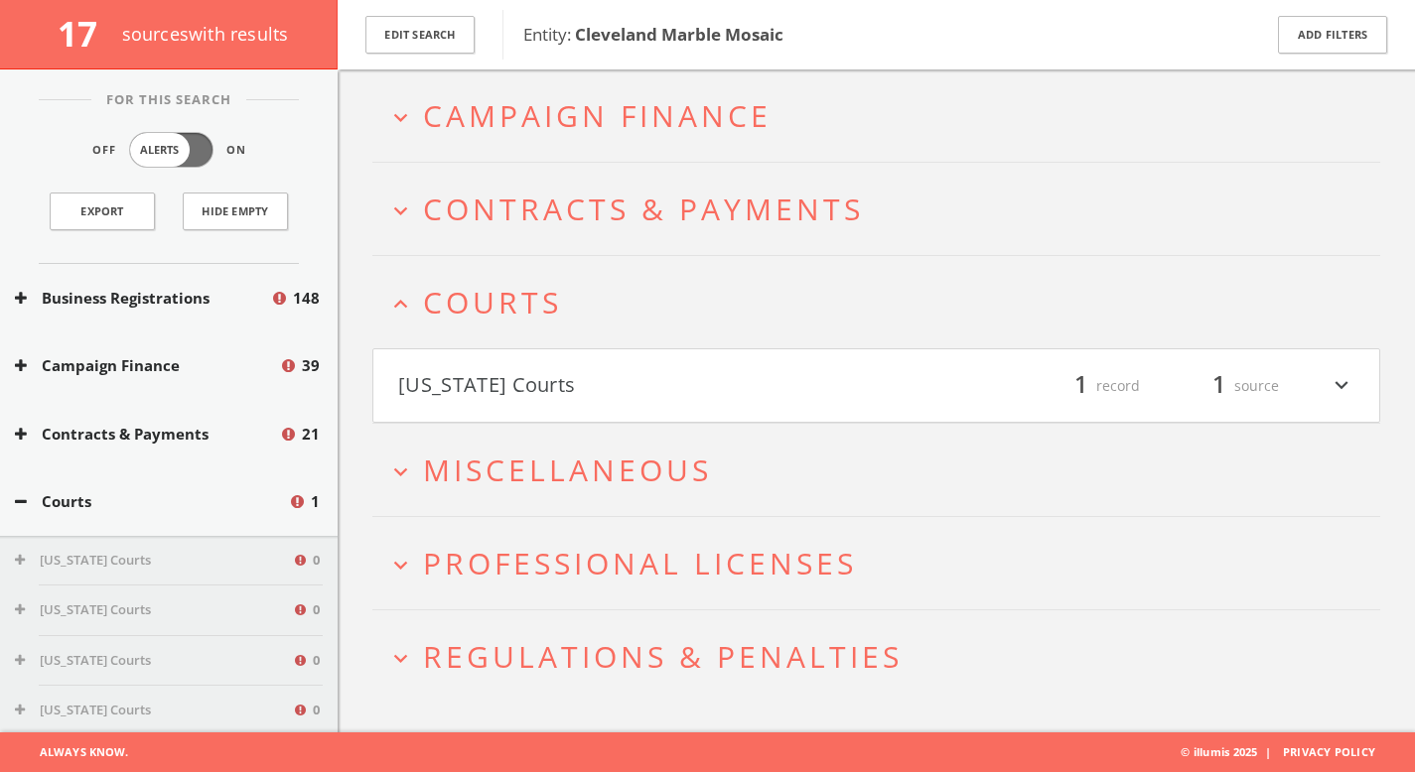
click at [668, 369] on button "[US_STATE] Courts" at bounding box center [637, 386] width 479 height 34
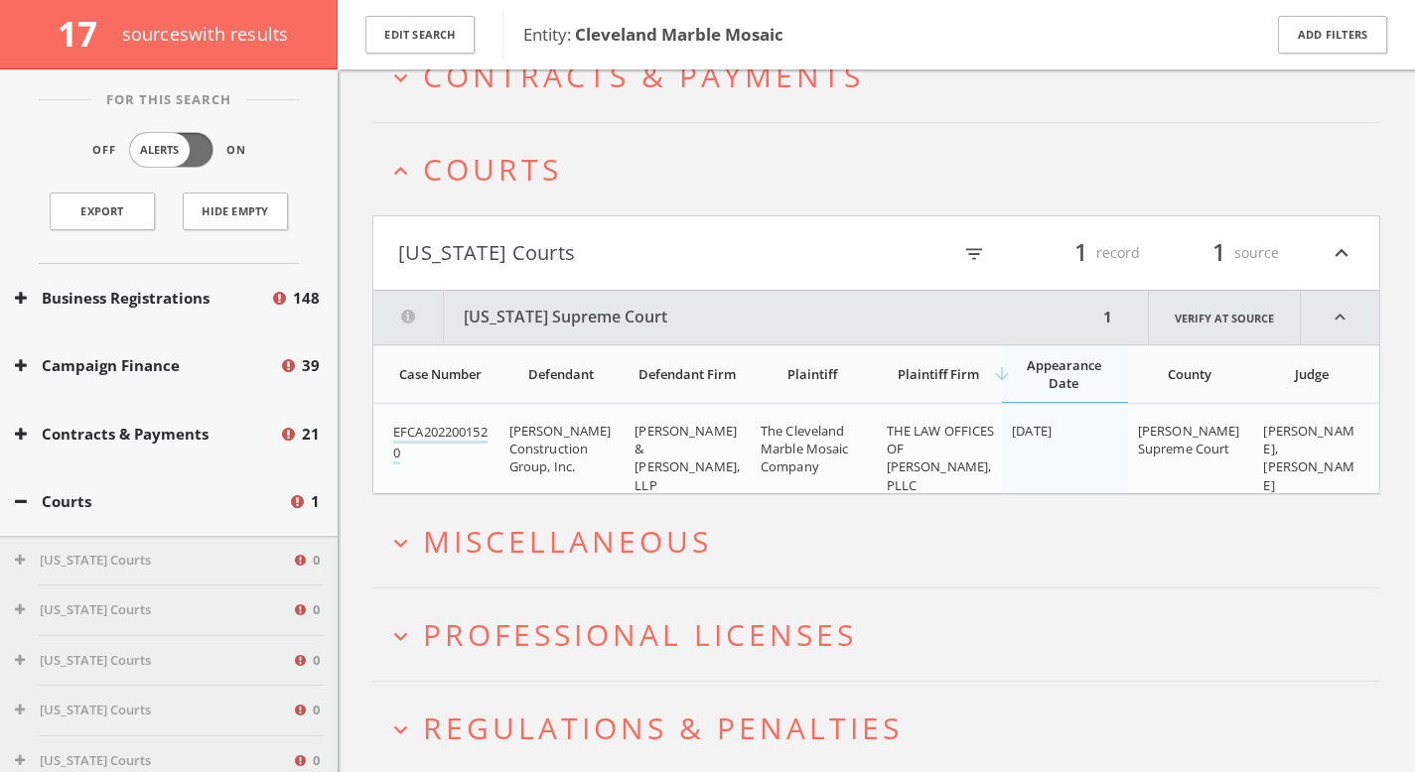
scroll to position [383, 0]
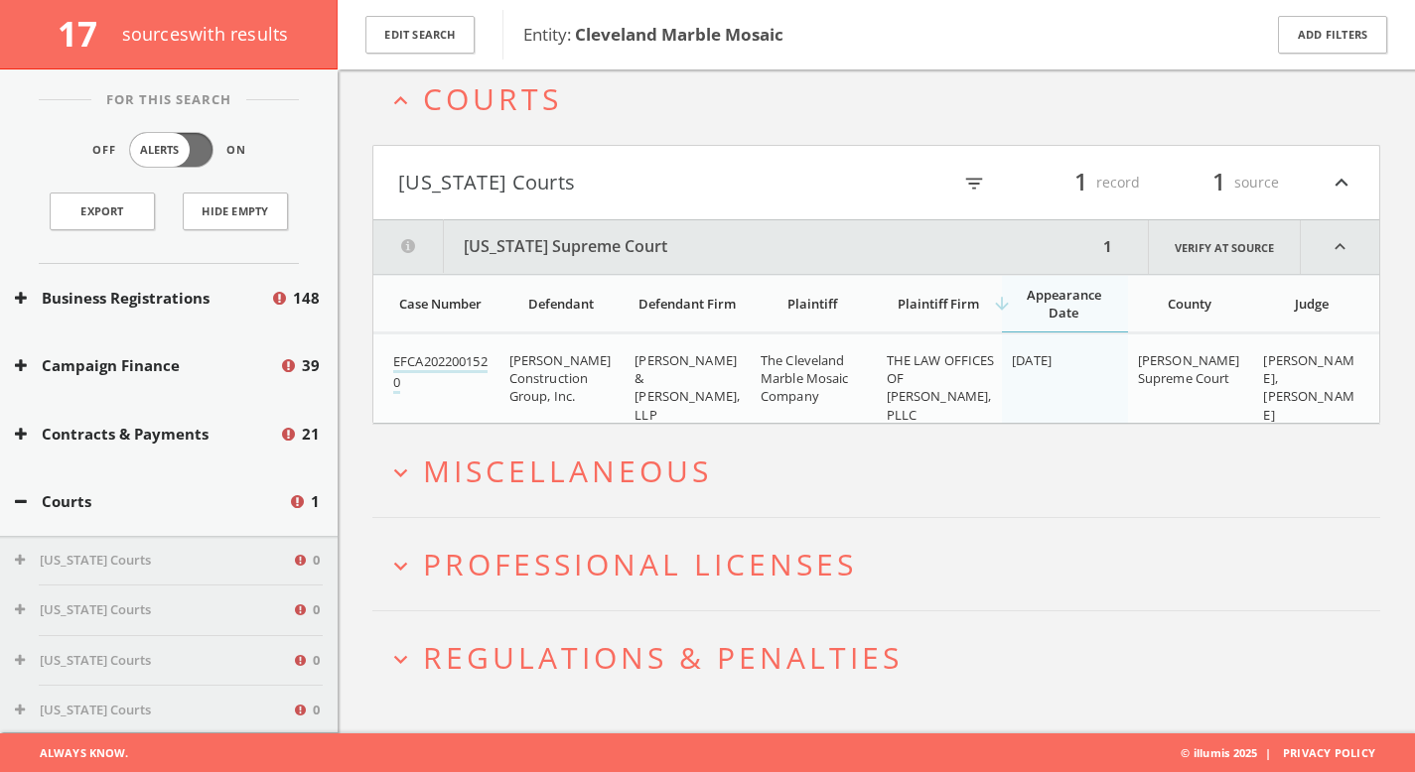
click at [655, 468] on span "Miscellaneous" at bounding box center [567, 471] width 289 height 41
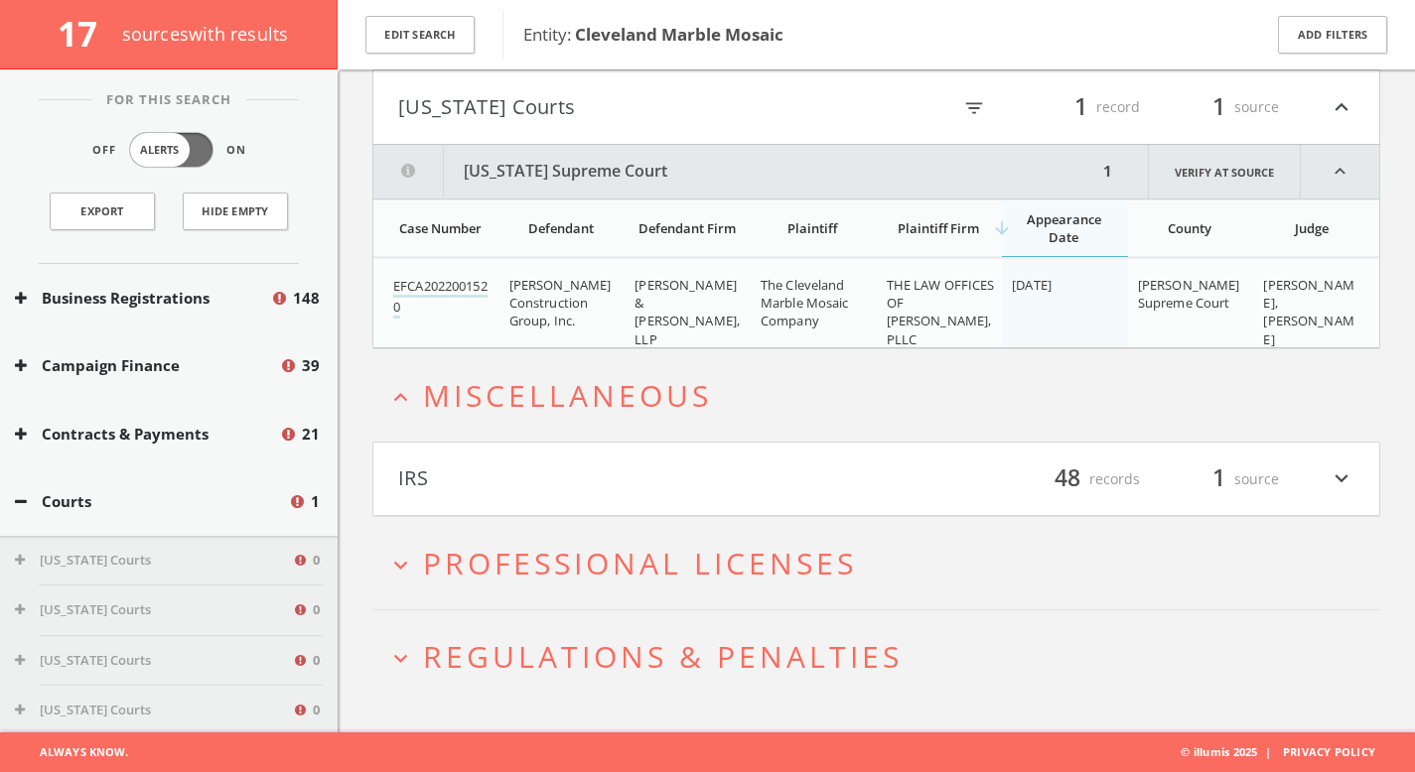
click at [659, 527] on h2 "expand_more Professional Licenses" at bounding box center [876, 563] width 1008 height 92
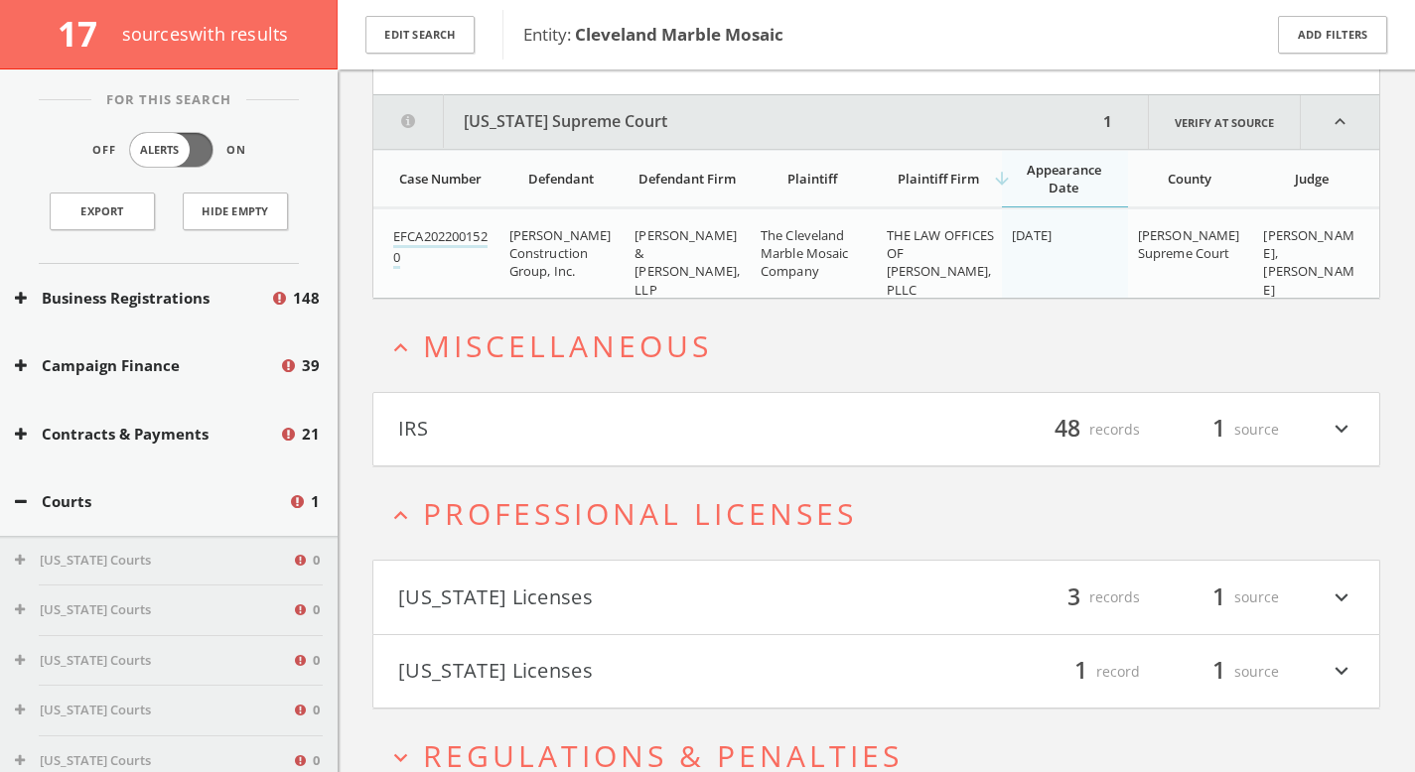
scroll to position [608, 0]
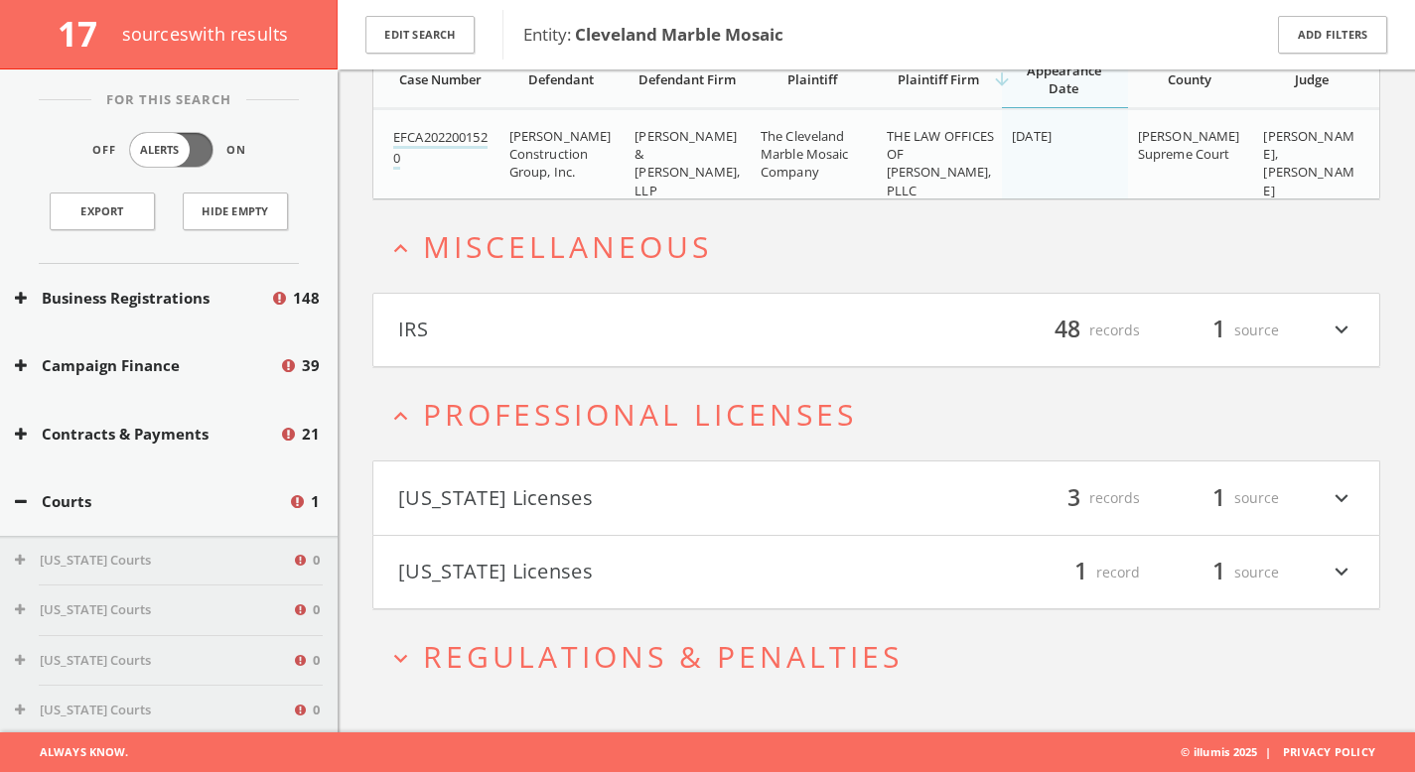
click at [682, 656] on span "Regulations & Penalties" at bounding box center [663, 656] width 480 height 41
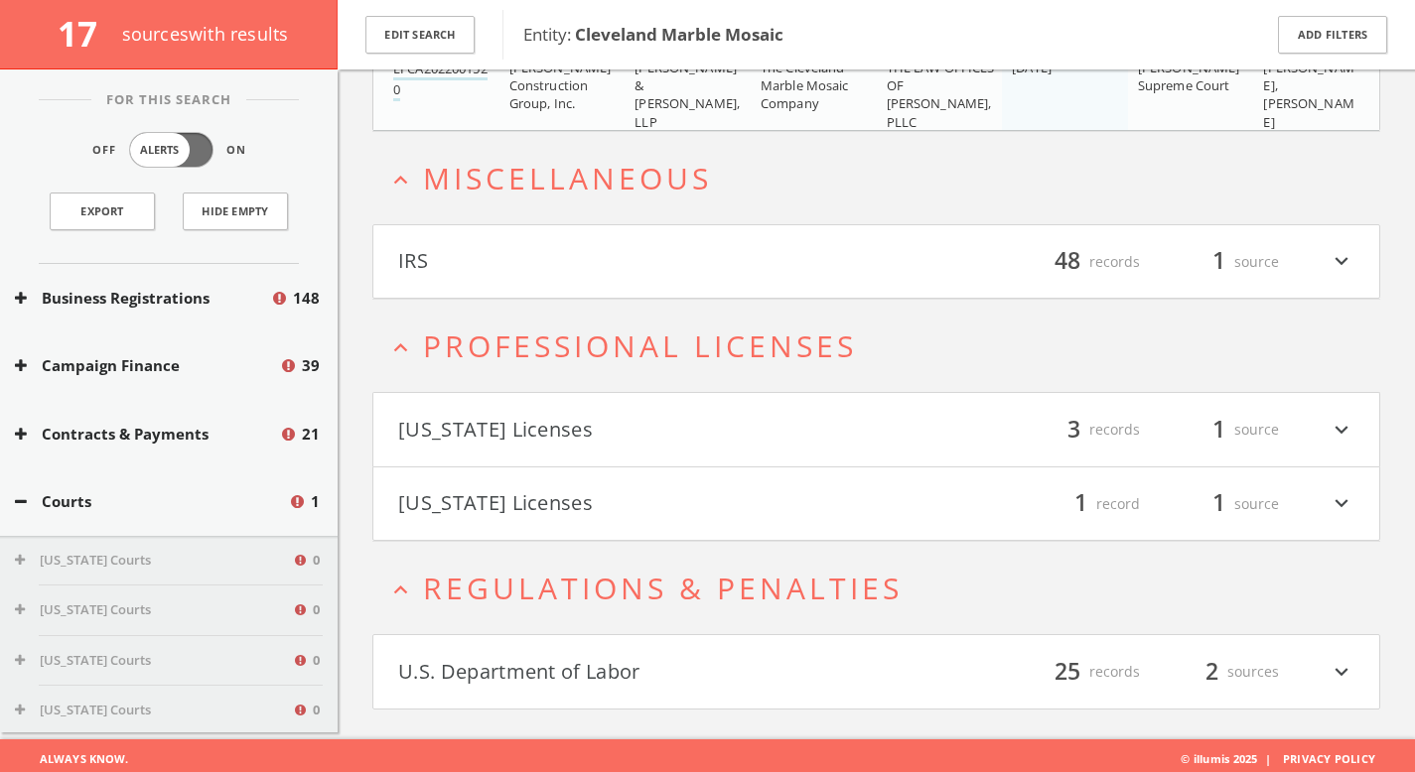
scroll to position [682, 0]
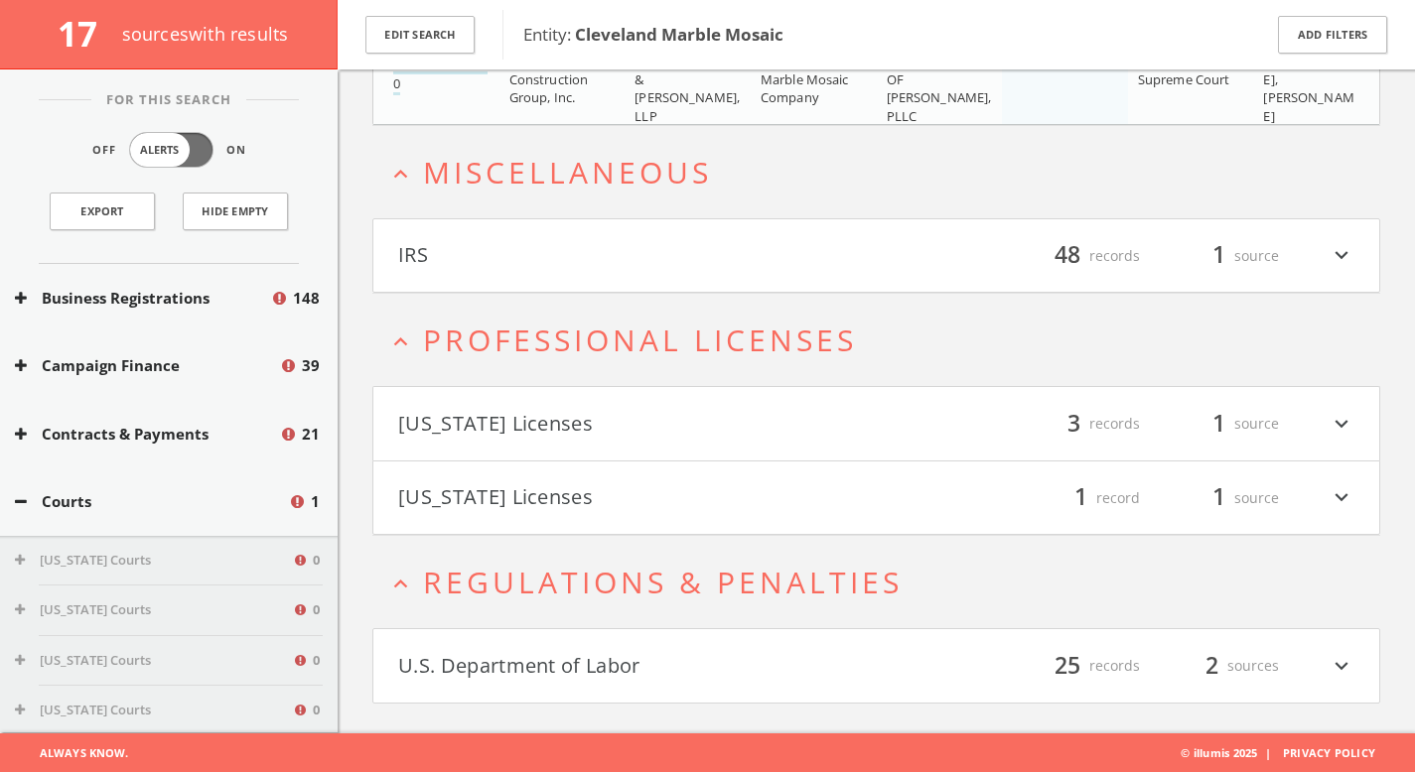
click at [715, 638] on h4 "U.S. Department of Labor filter_list 25 records 2 sources expand_more" at bounding box center [876, 665] width 1006 height 73
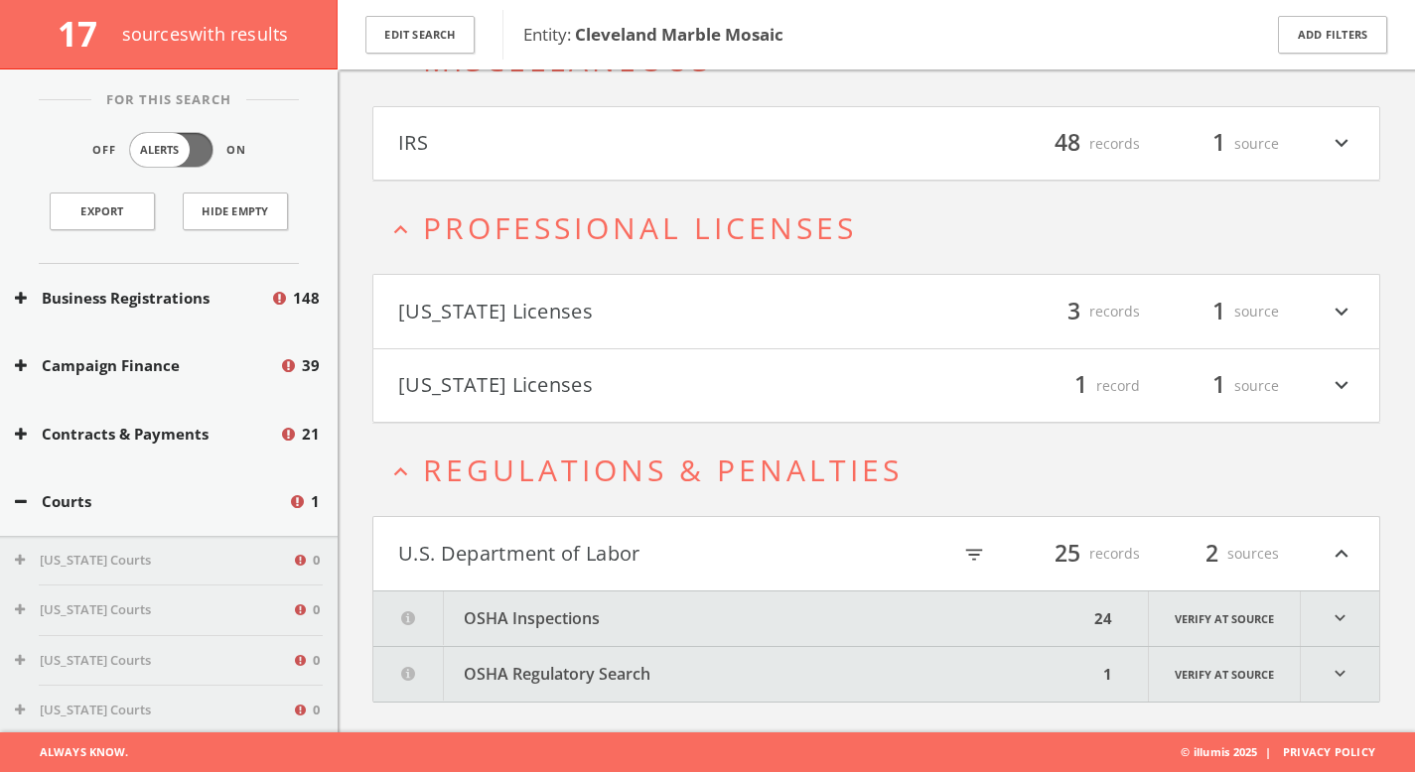
click at [714, 627] on button "OSHA Inspections" at bounding box center [730, 619] width 715 height 55
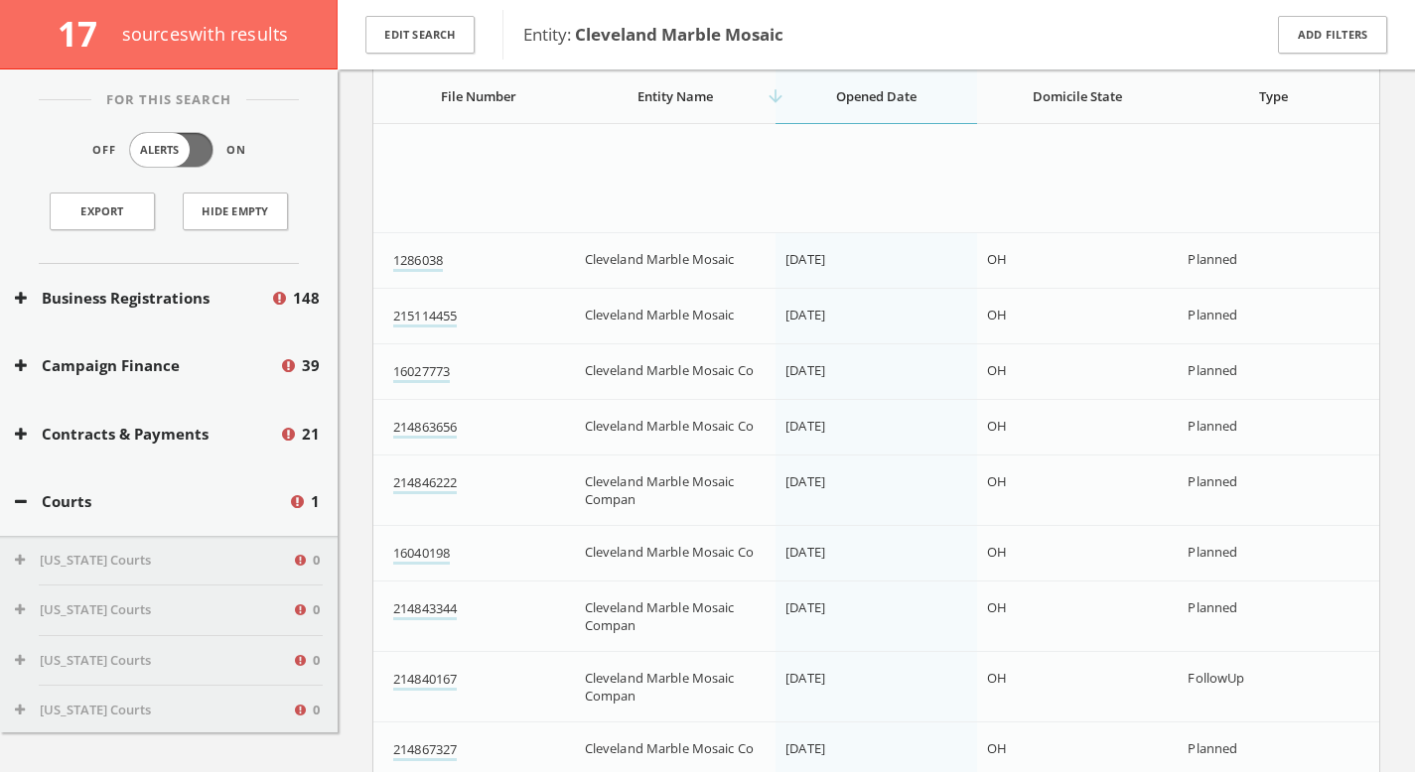
scroll to position [2393, 0]
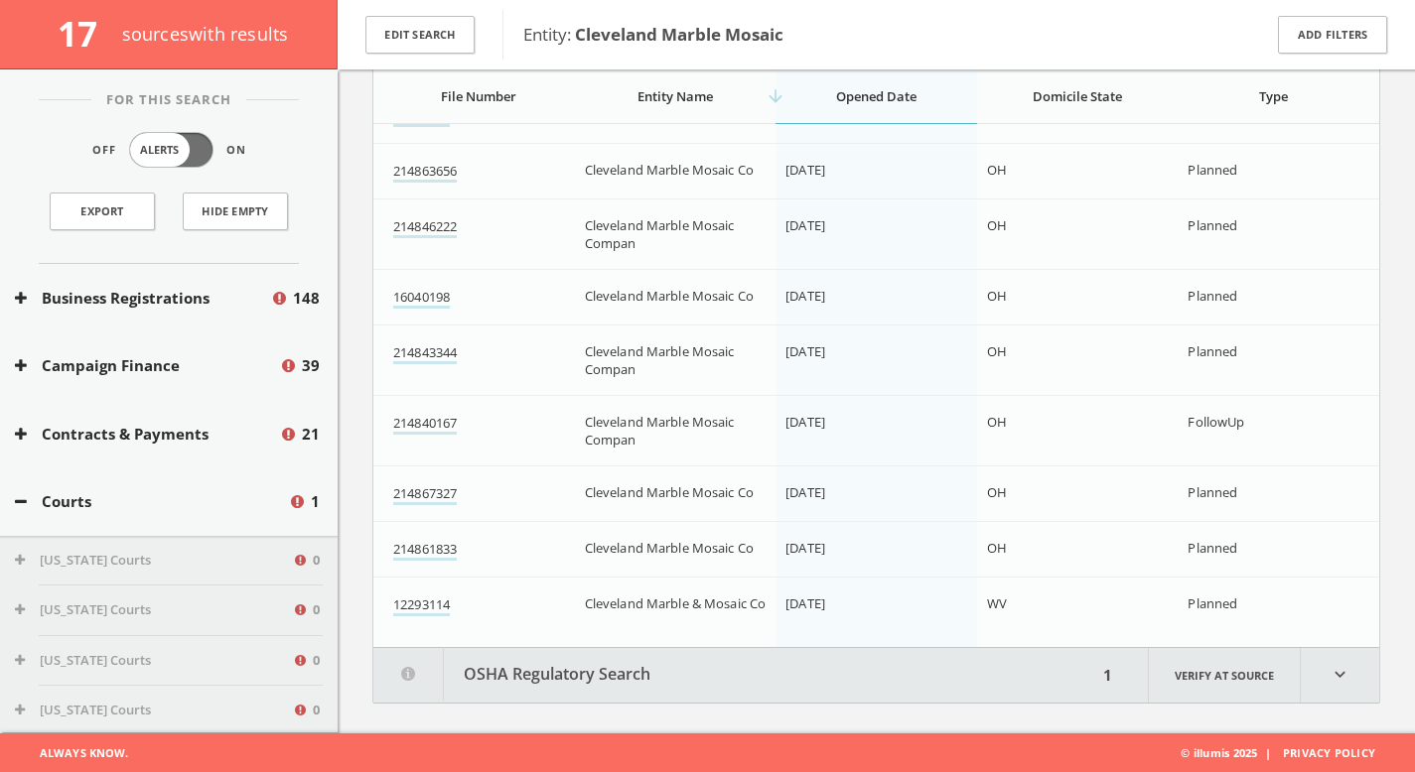
click at [585, 692] on button "OSHA Regulatory Search" at bounding box center [735, 675] width 724 height 55
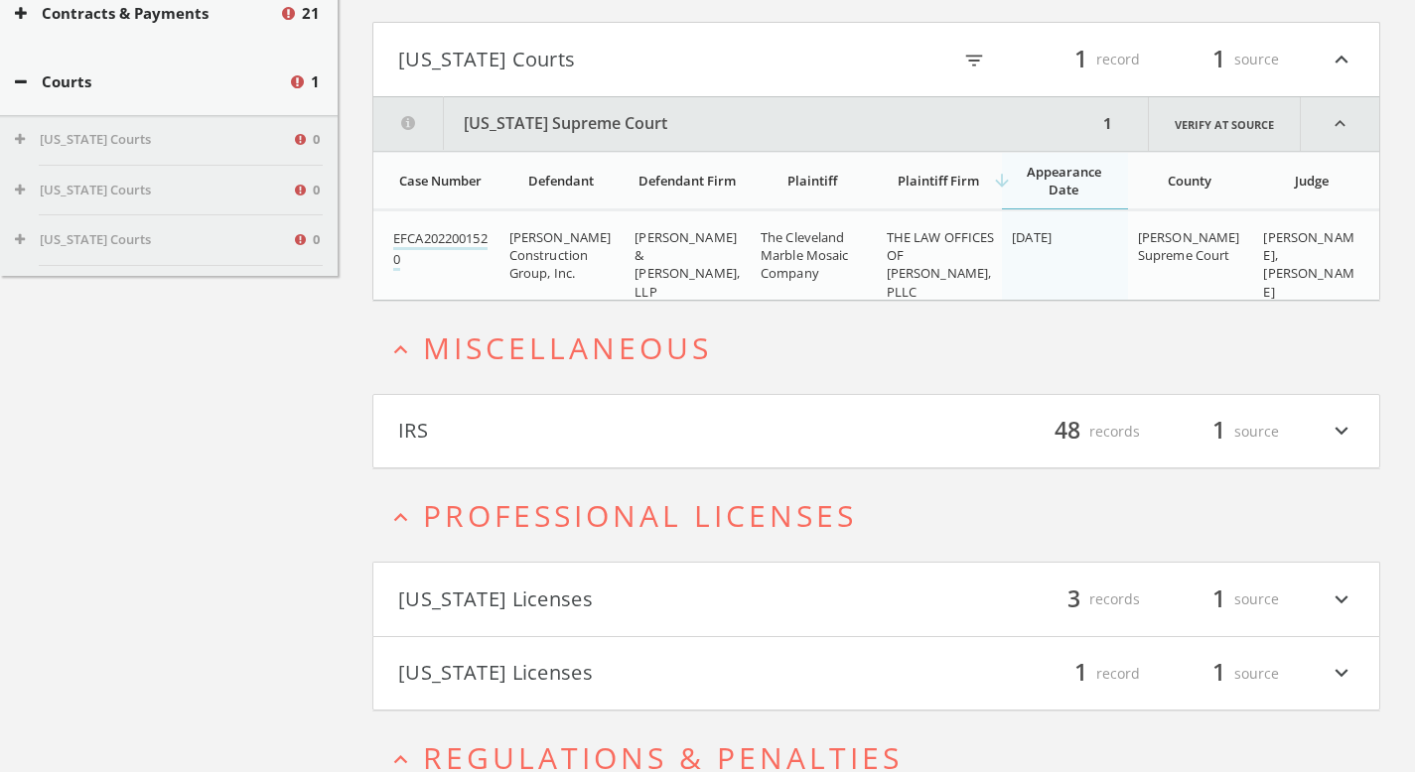
scroll to position [0, 0]
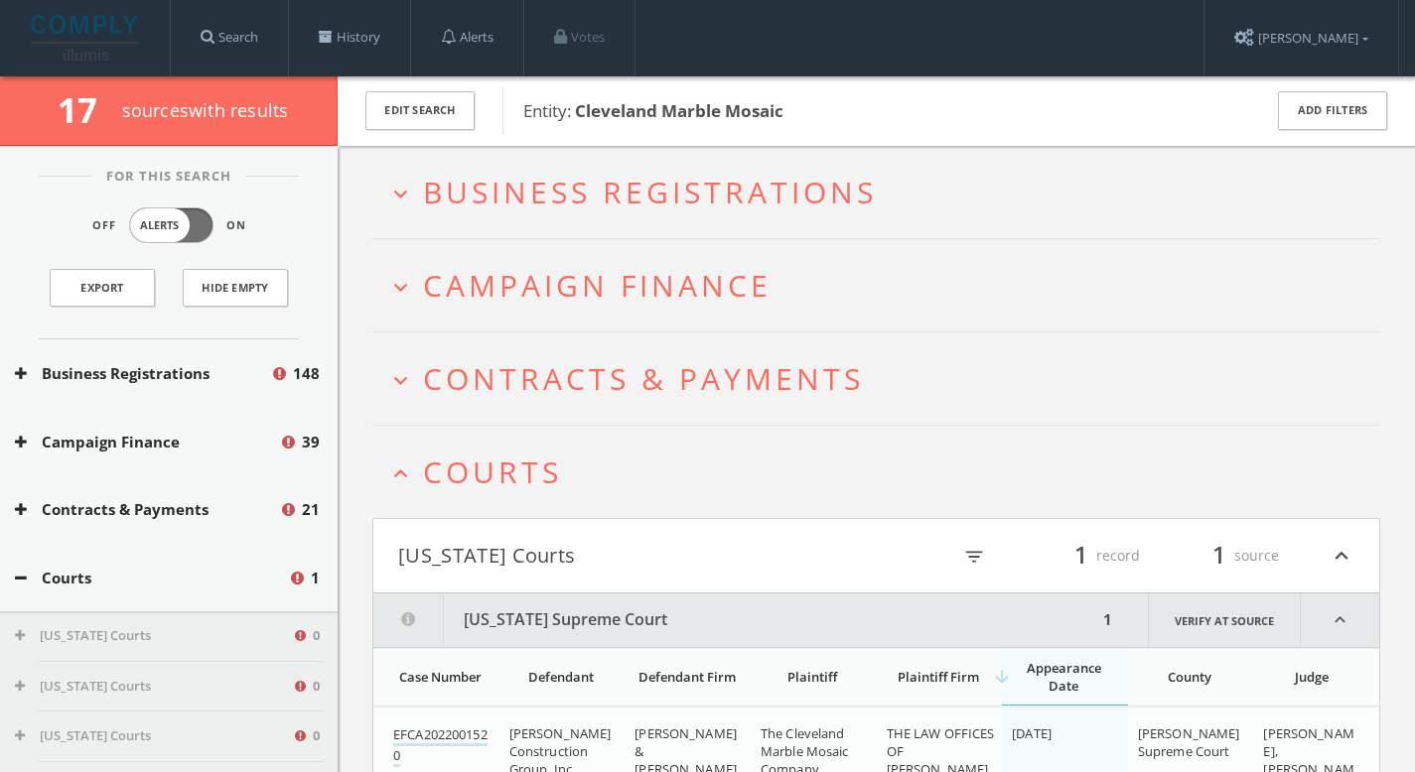
click at [604, 400] on h2 "expand_more Contracts & Payments" at bounding box center [876, 379] width 1008 height 92
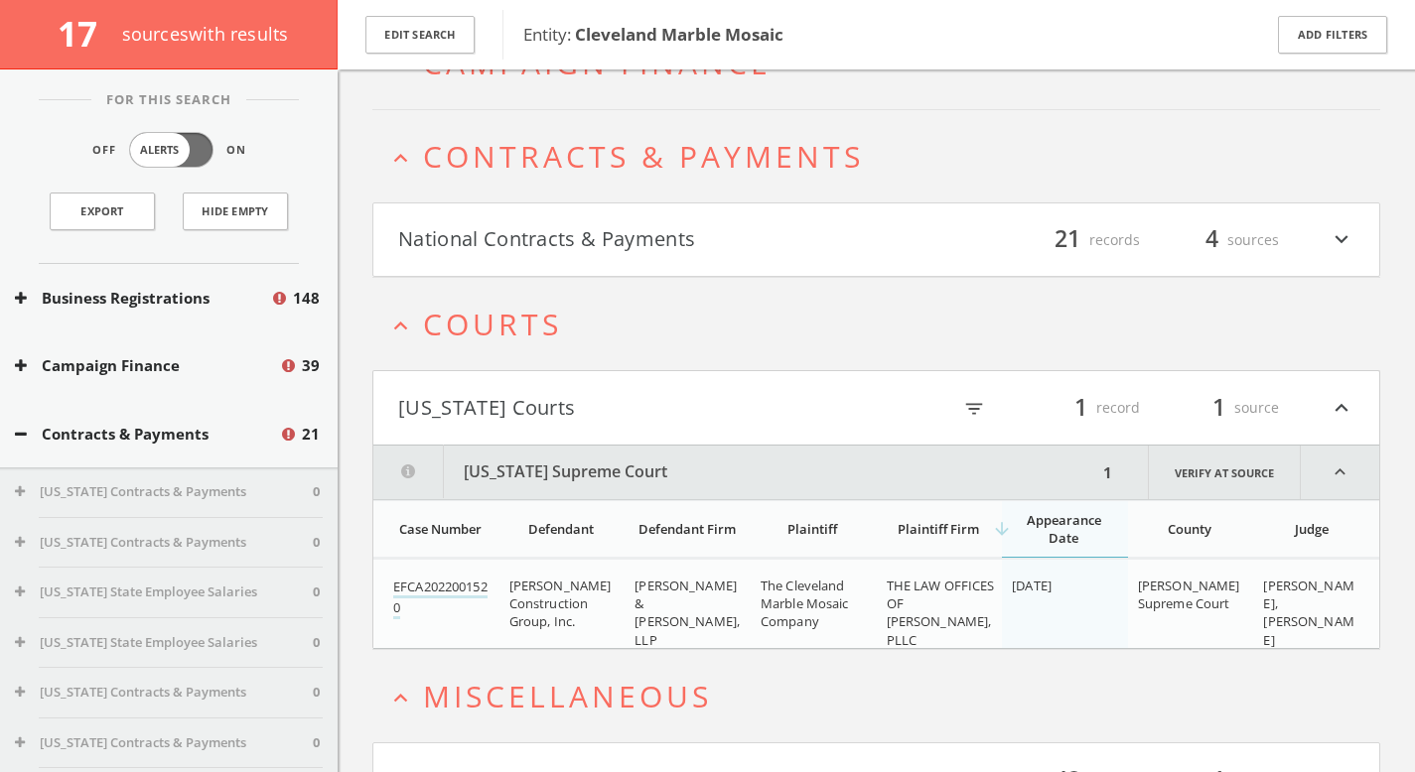
click at [627, 259] on h4 "National Contracts & Payments filter_list 21 records 4 sources expand_more" at bounding box center [876, 240] width 1006 height 73
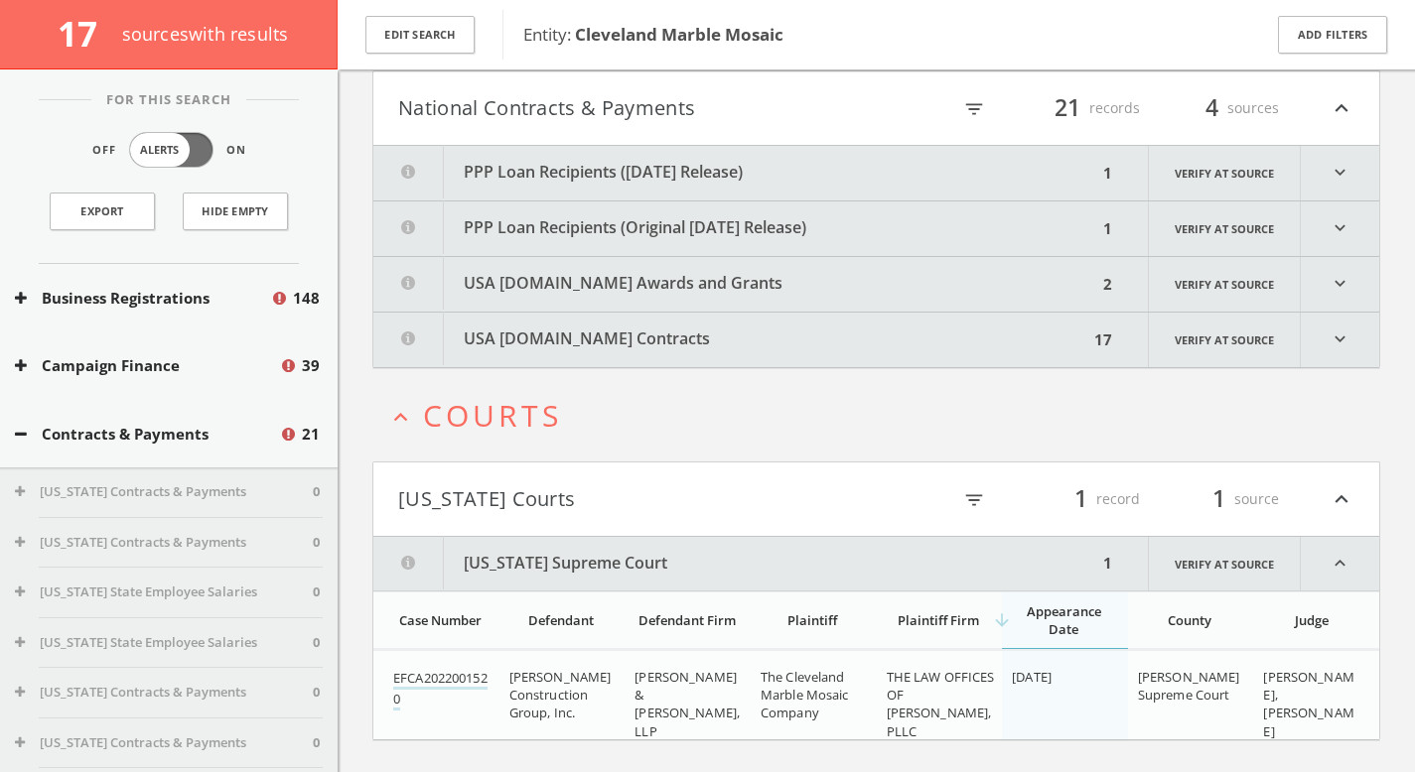
click at [633, 235] on button "PPP Loan Recipients (Original [DATE] Release)" at bounding box center [735, 229] width 724 height 55
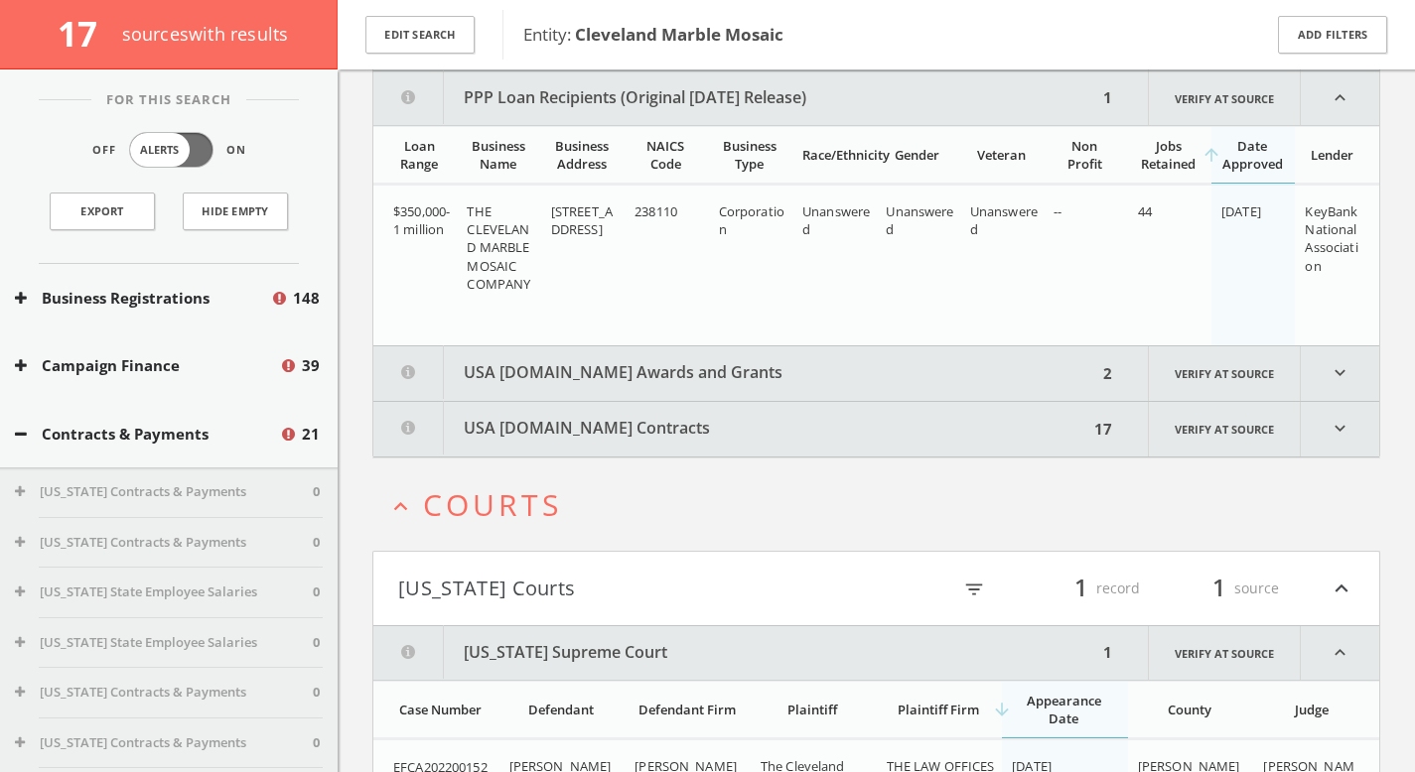
click at [664, 382] on button "USA [DOMAIN_NAME] Awards and Grants" at bounding box center [735, 374] width 724 height 55
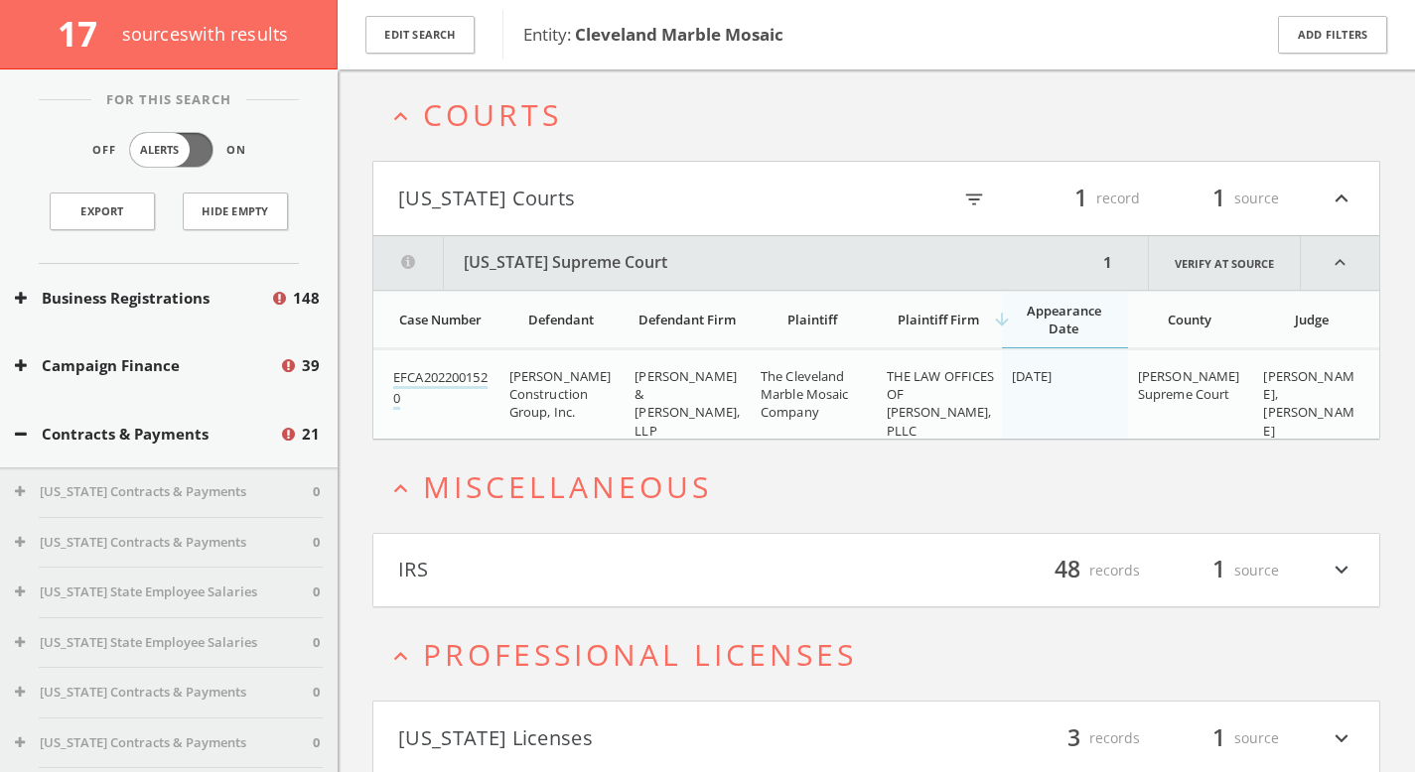
scroll to position [1514, 0]
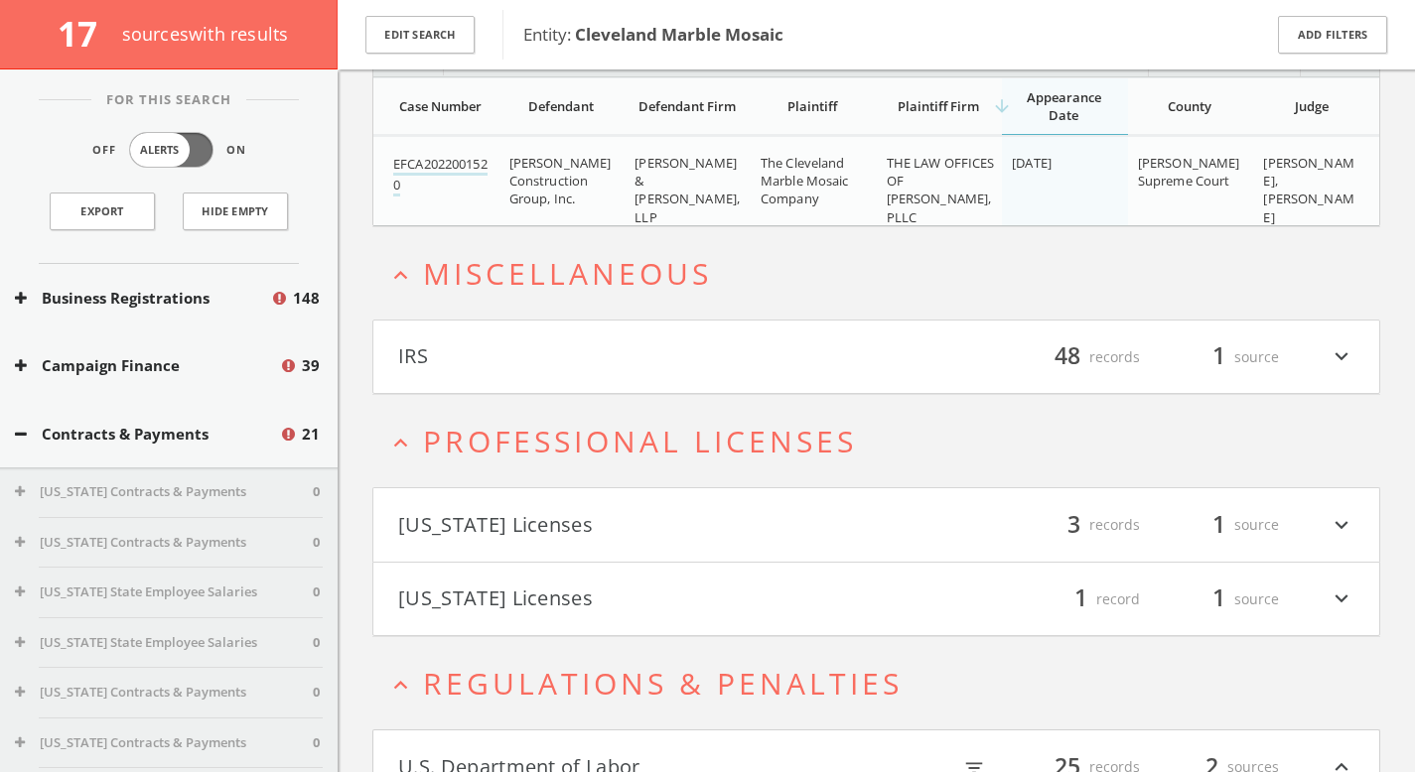
click at [830, 351] on button "IRS" at bounding box center [637, 358] width 479 height 34
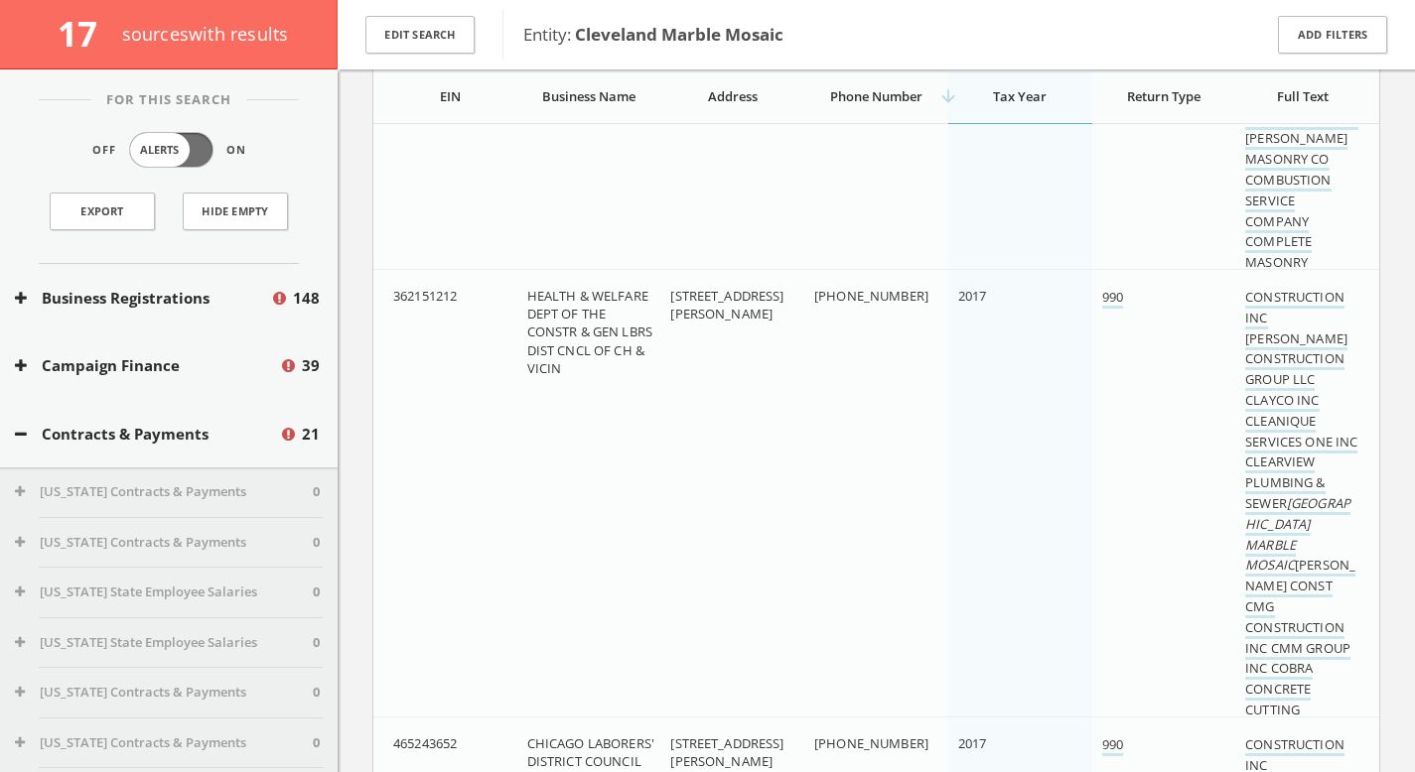
scroll to position [4779, 0]
